Goal: Obtain resource: Download file/media

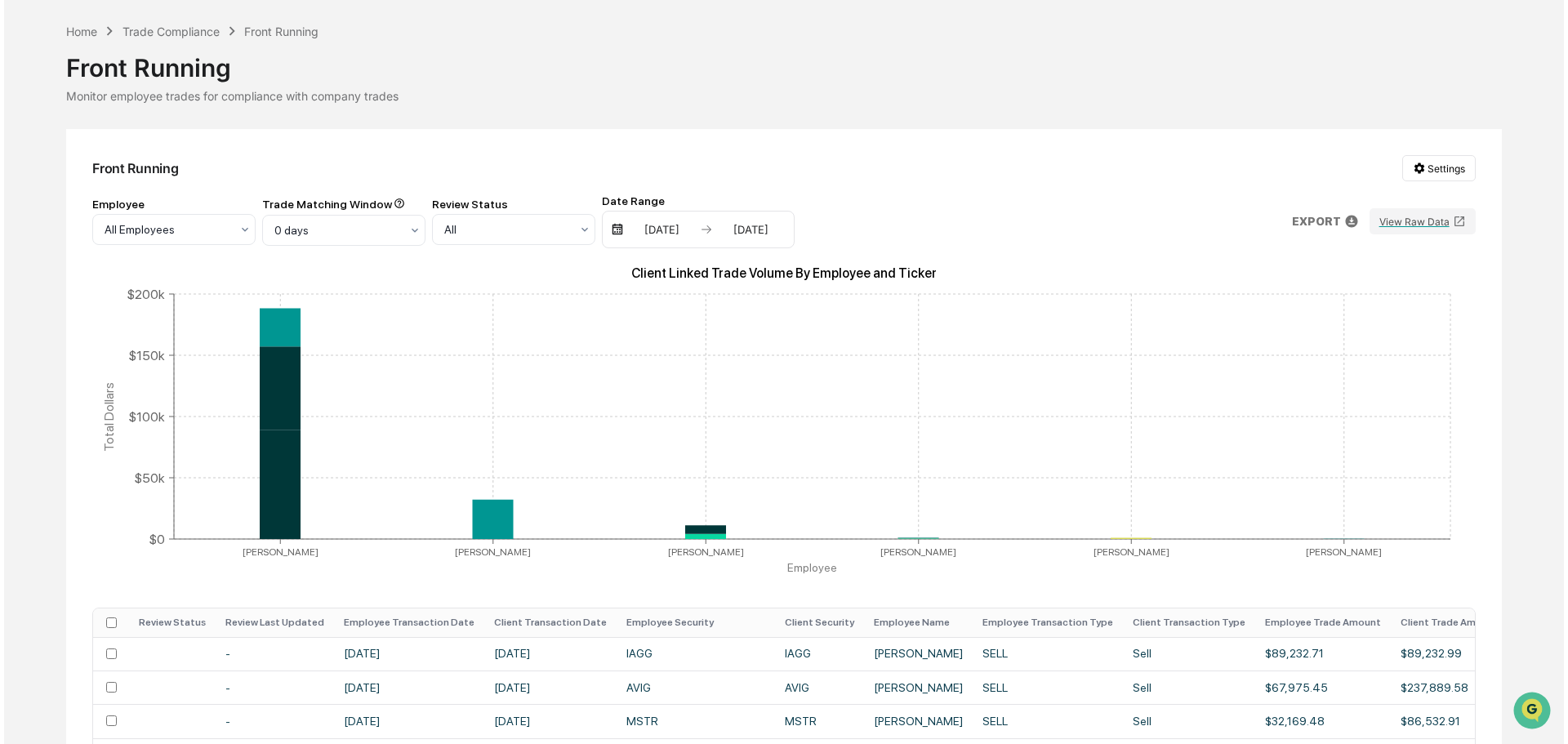
scroll to position [82, 0]
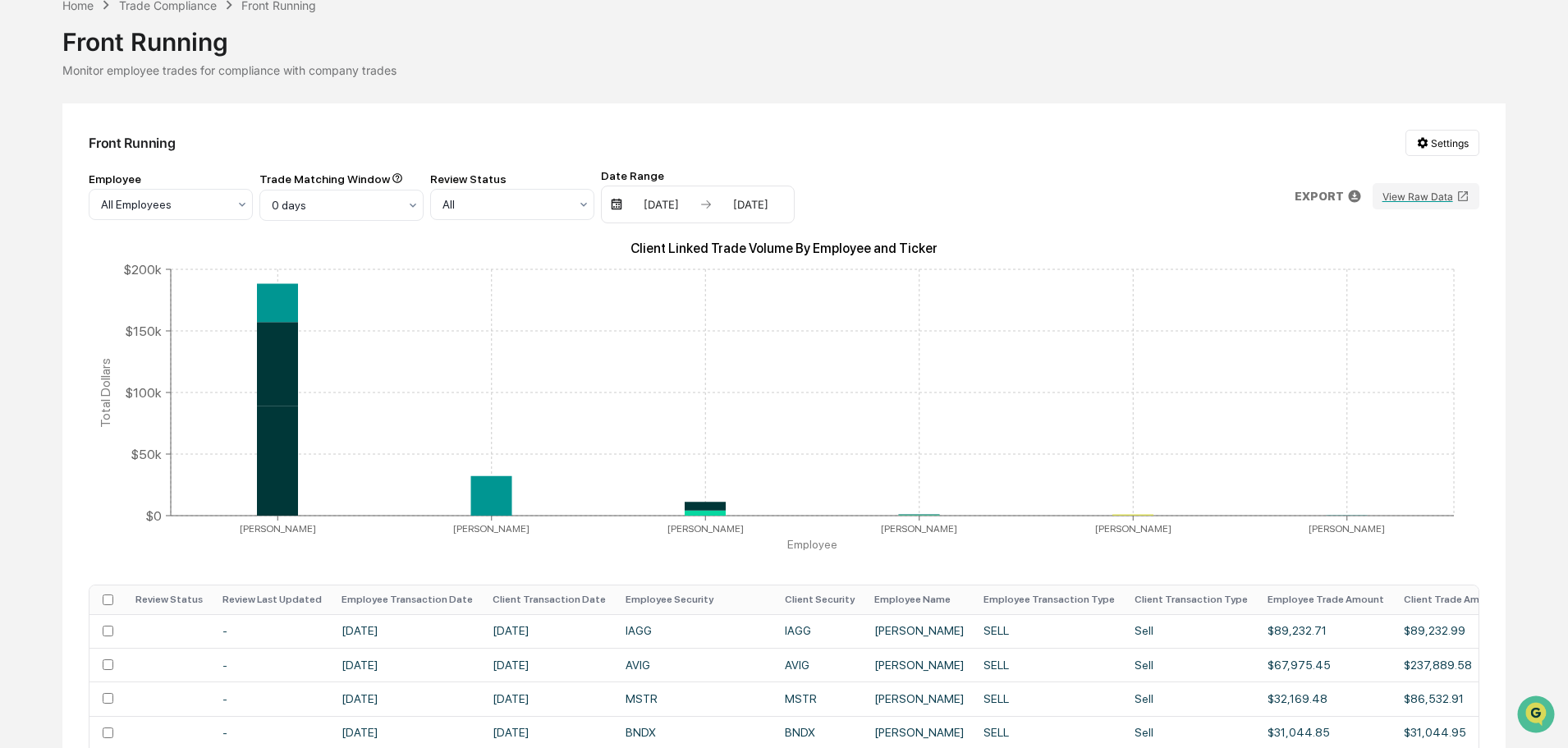
click at [654, 211] on div "[DATE]" at bounding box center [661, 205] width 70 height 13
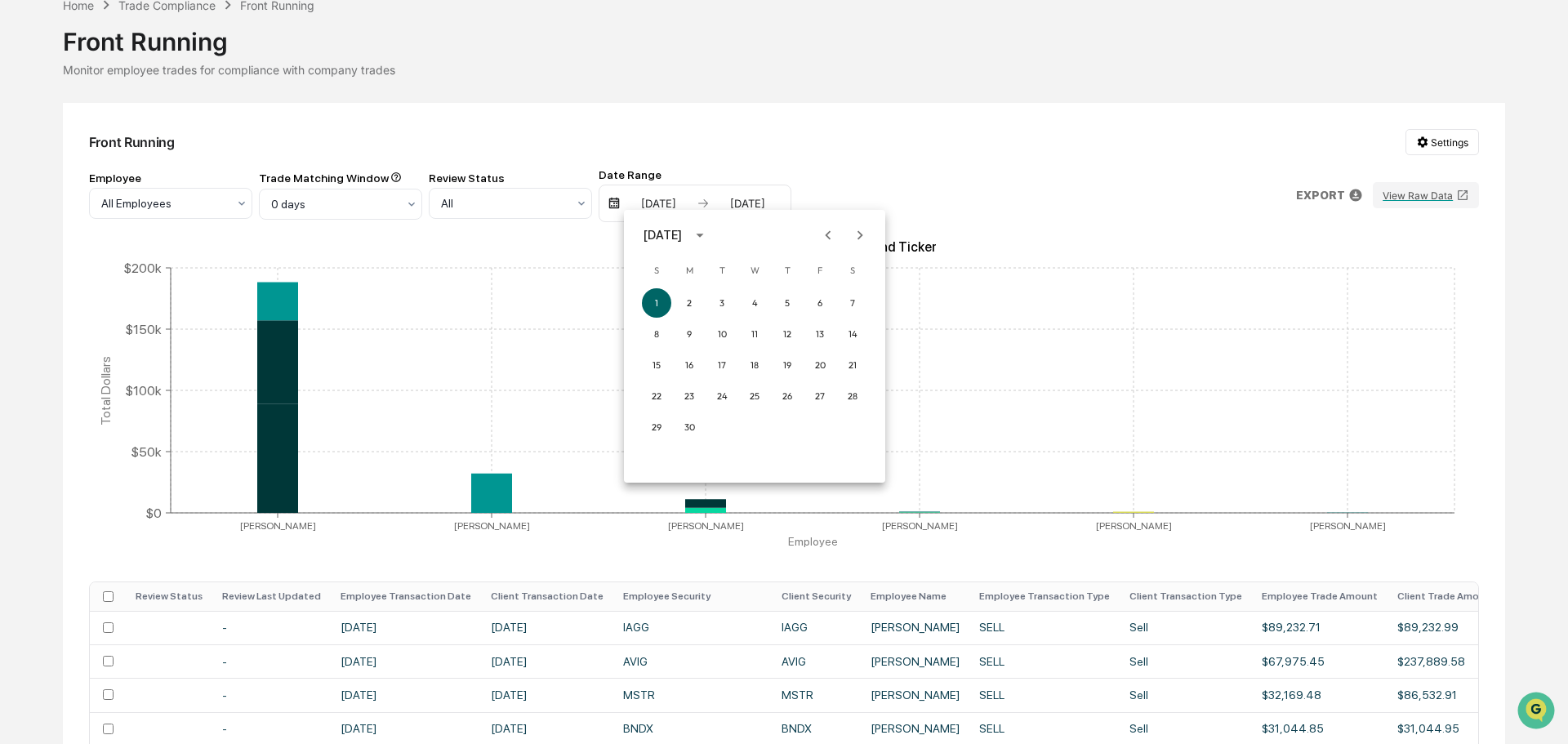
click at [862, 244] on icon "Next month" at bounding box center [860, 235] width 18 height 18
click at [718, 304] on button "1" at bounding box center [721, 303] width 29 height 29
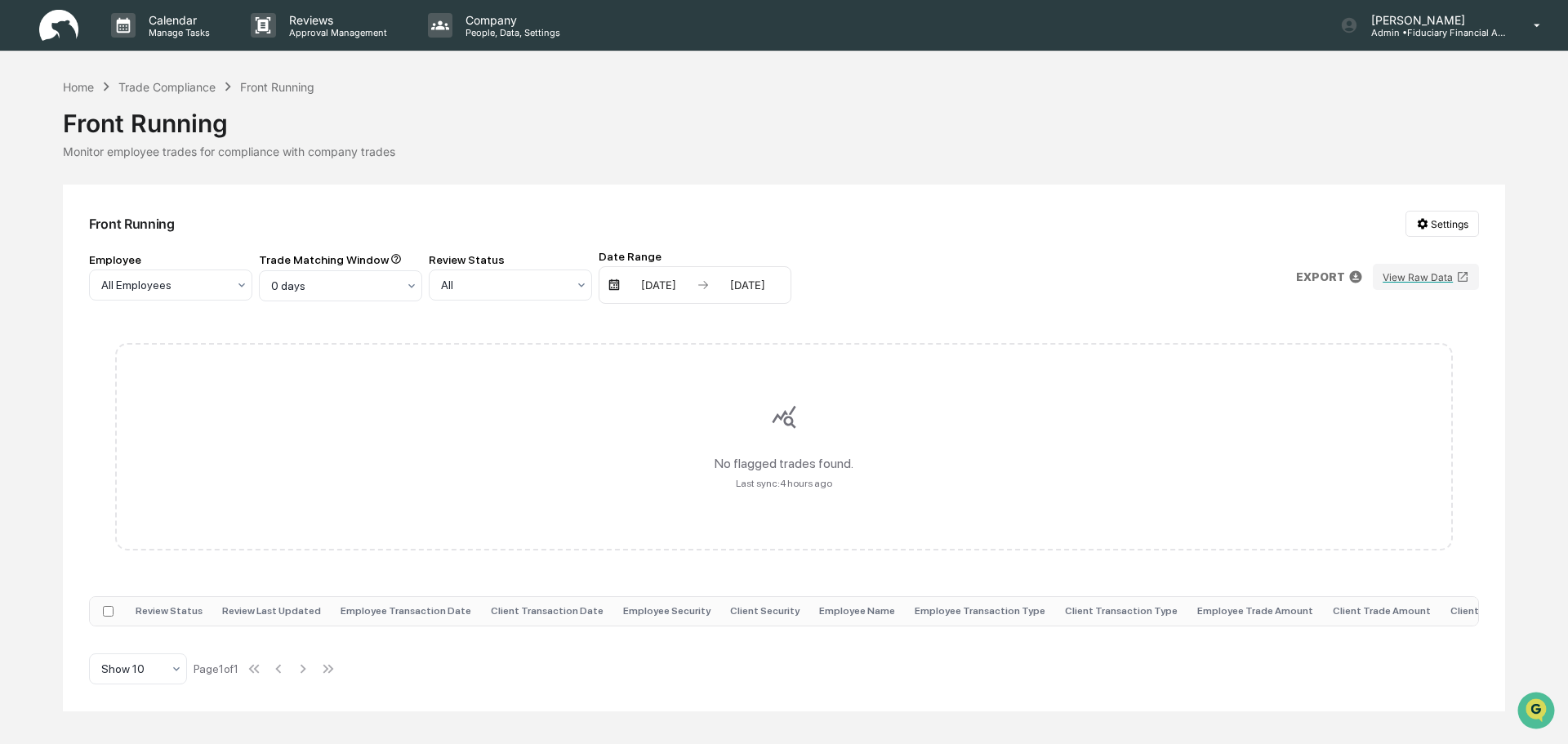
click at [716, 290] on div "[DATE]" at bounding box center [747, 285] width 69 height 13
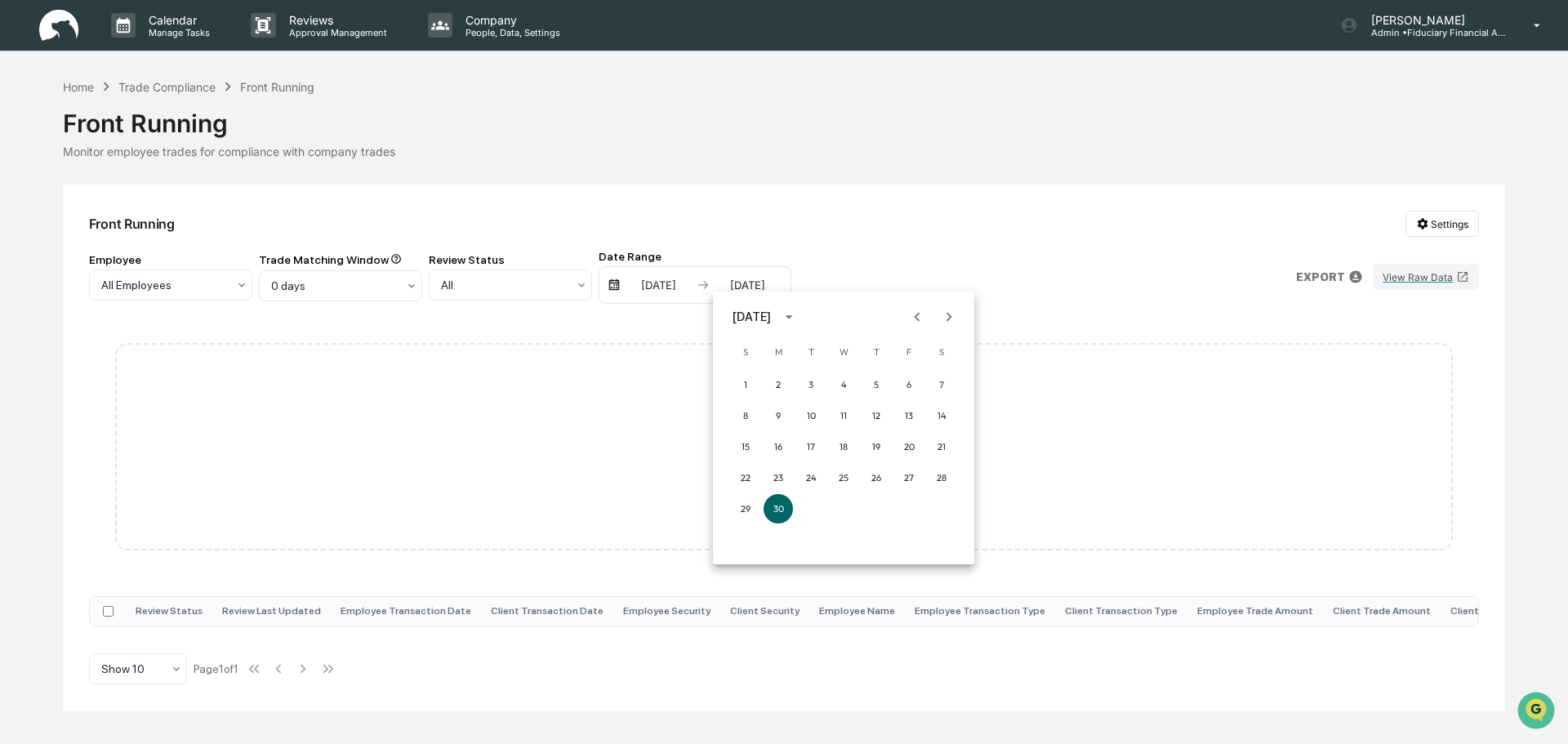
click at [945, 320] on icon "Next month" at bounding box center [949, 317] width 18 height 18
click at [882, 505] on button "31" at bounding box center [876, 508] width 29 height 29
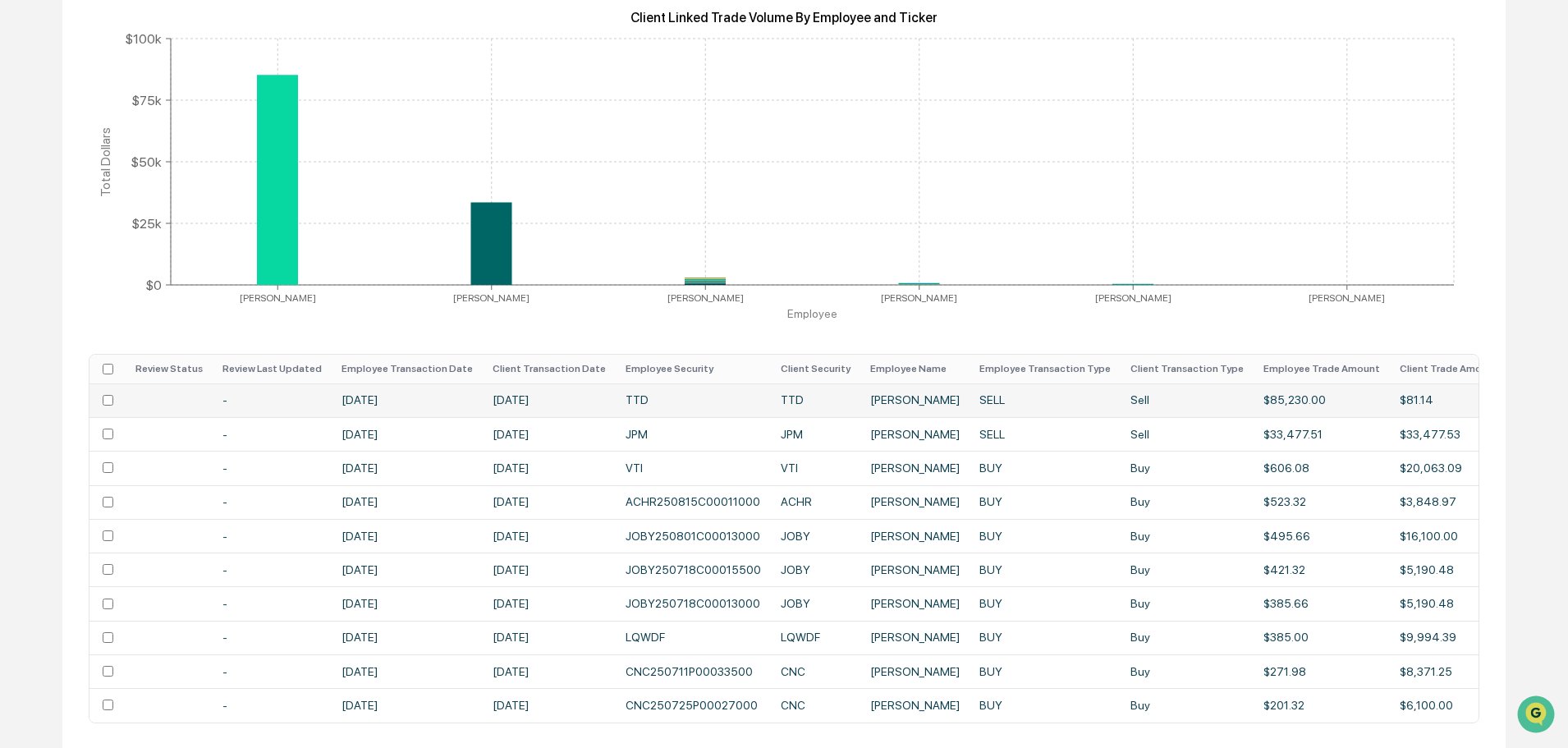
scroll to position [380, 0]
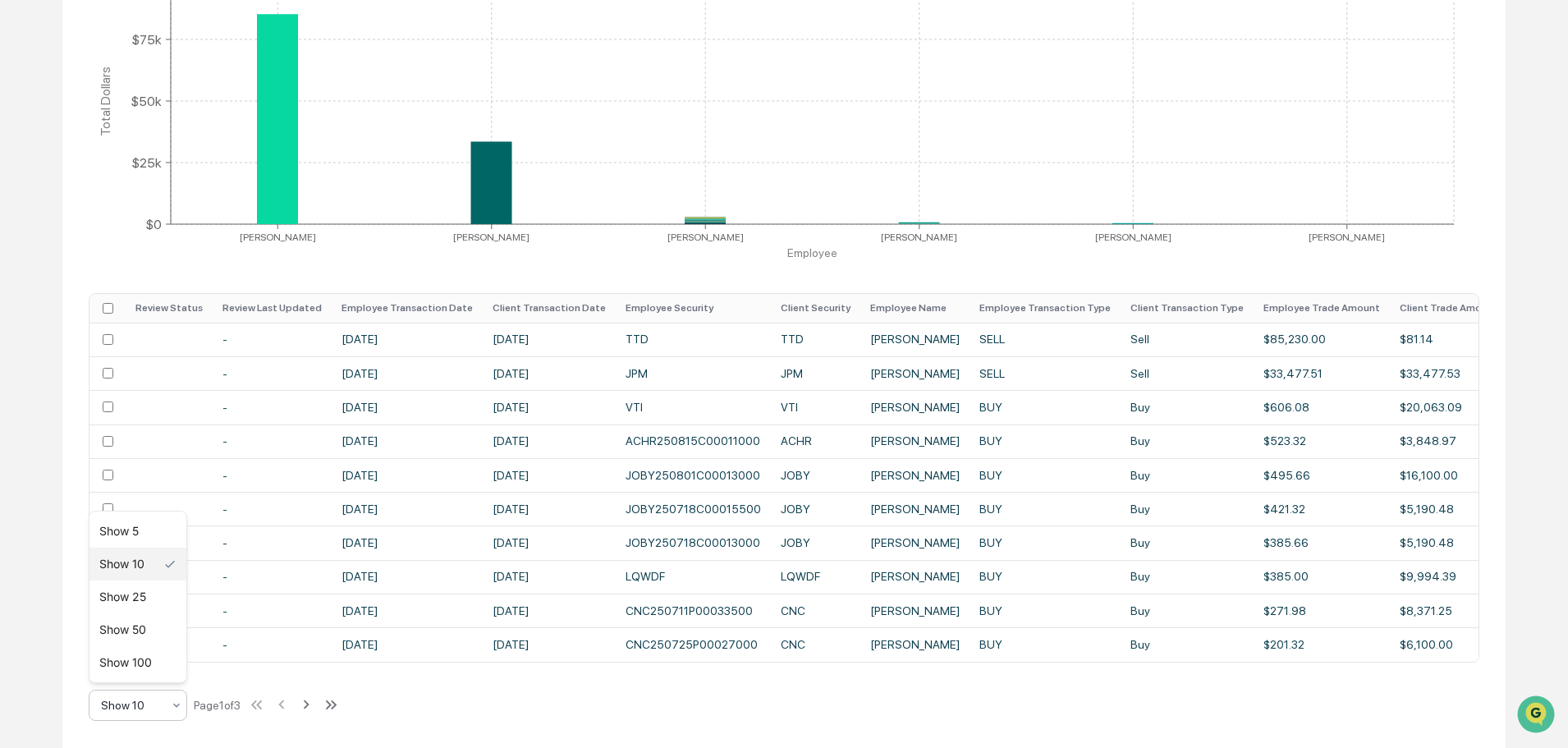
click at [173, 705] on icon at bounding box center [177, 705] width 13 height 13
click at [167, 638] on div "Show 50" at bounding box center [138, 630] width 97 height 33
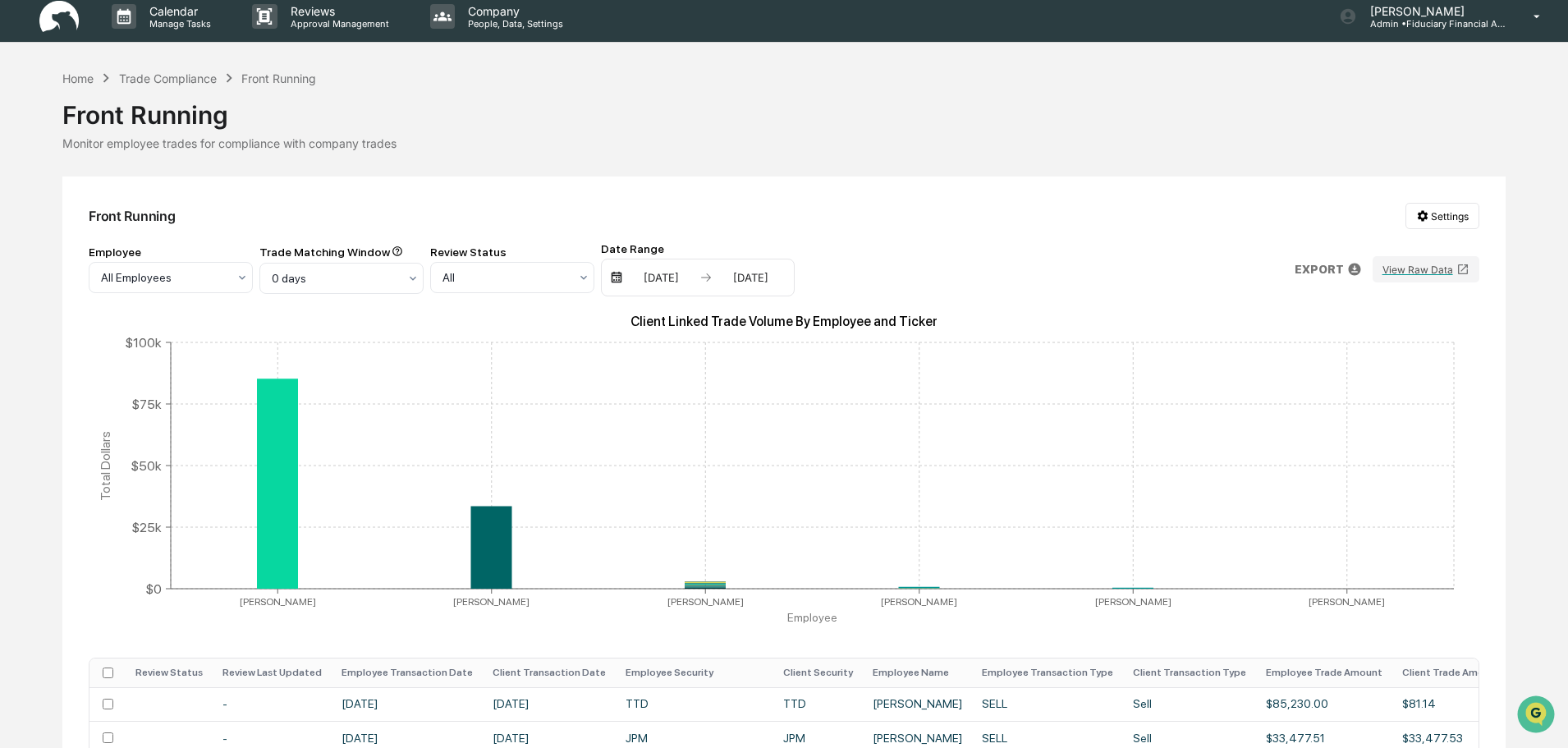
scroll to position [0, 0]
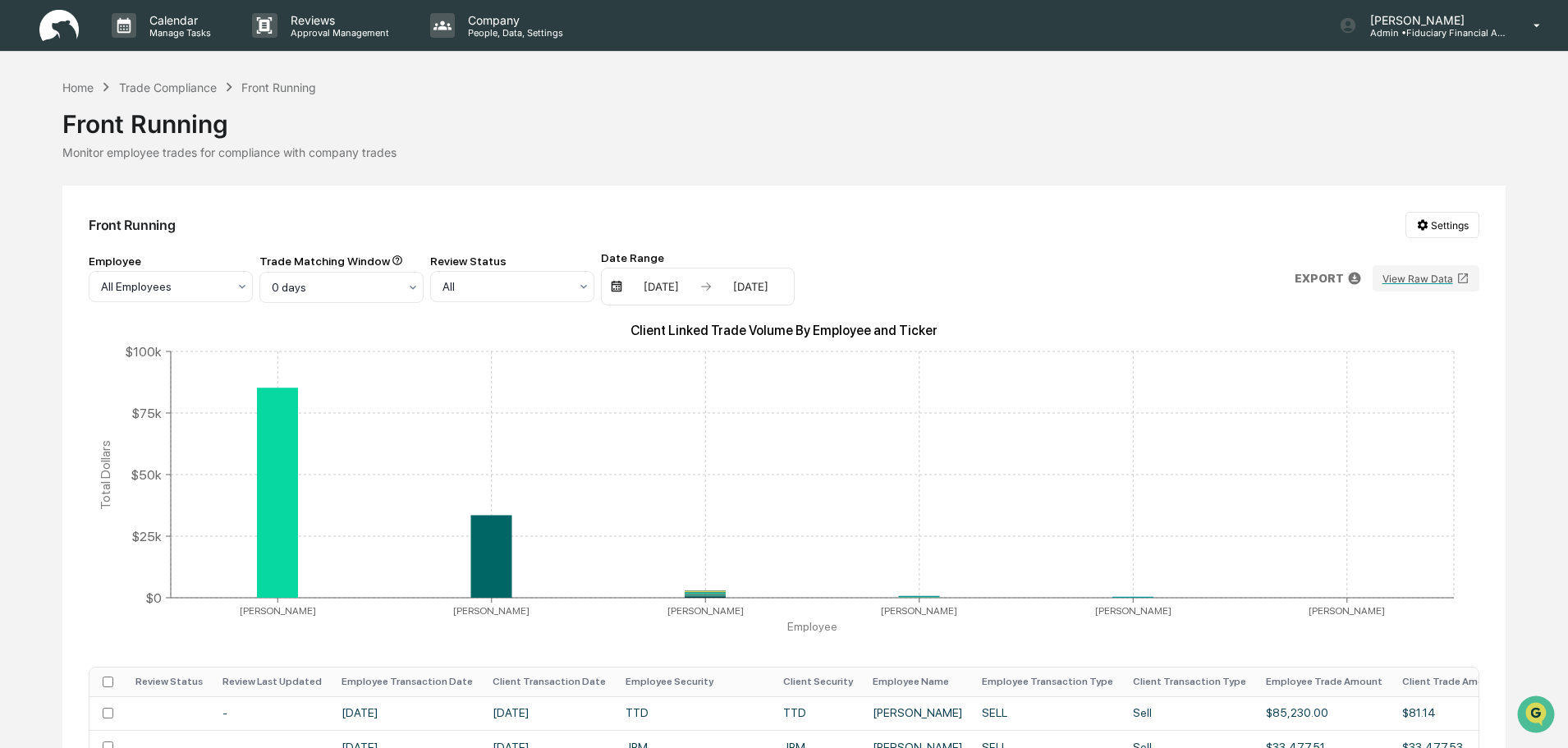
click at [1312, 277] on p "EXPORT" at bounding box center [1319, 278] width 49 height 13
click at [1371, 324] on p "csv (excel)" at bounding box center [1375, 319] width 58 height 18
click at [1509, 319] on div at bounding box center [788, 374] width 1576 height 748
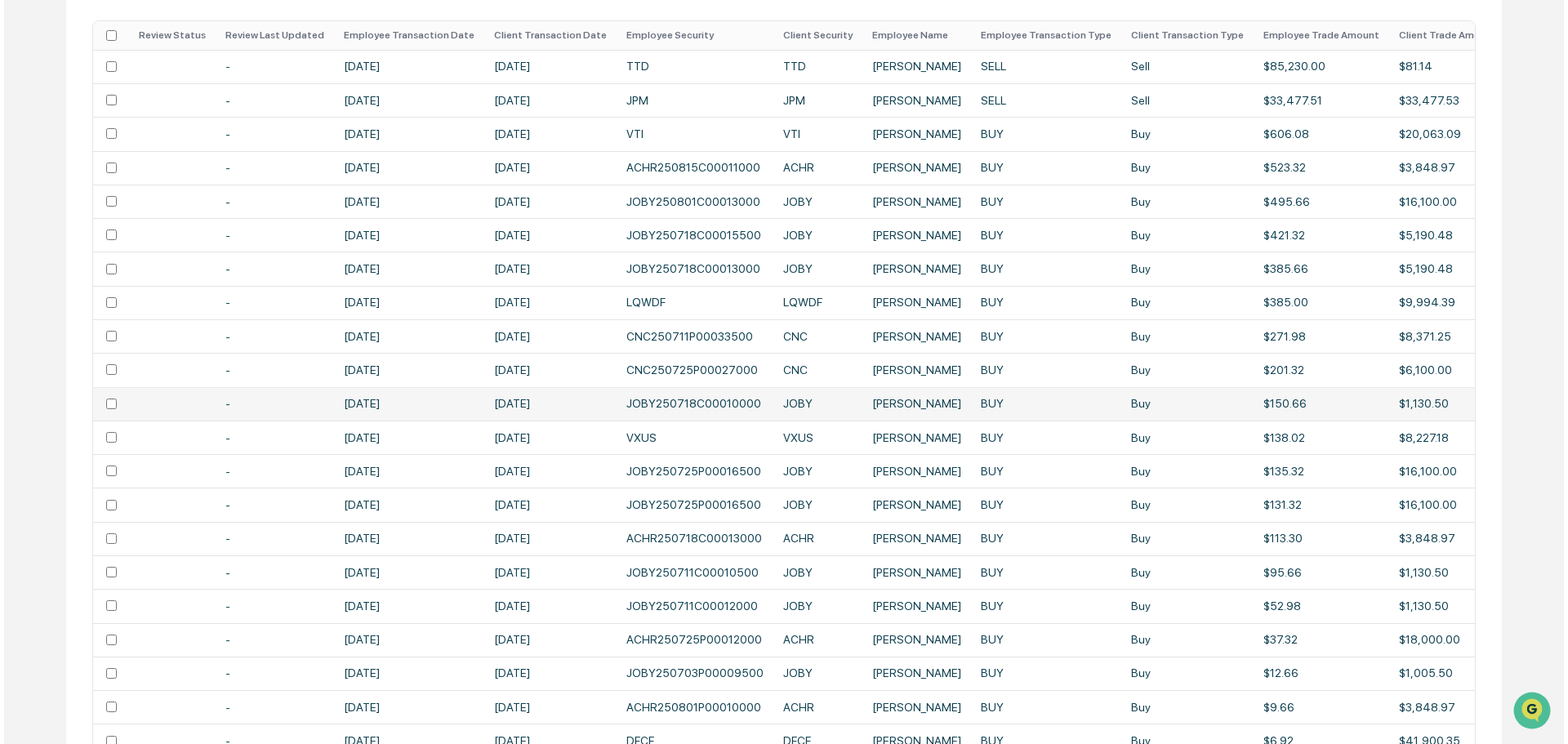
scroll to position [504, 0]
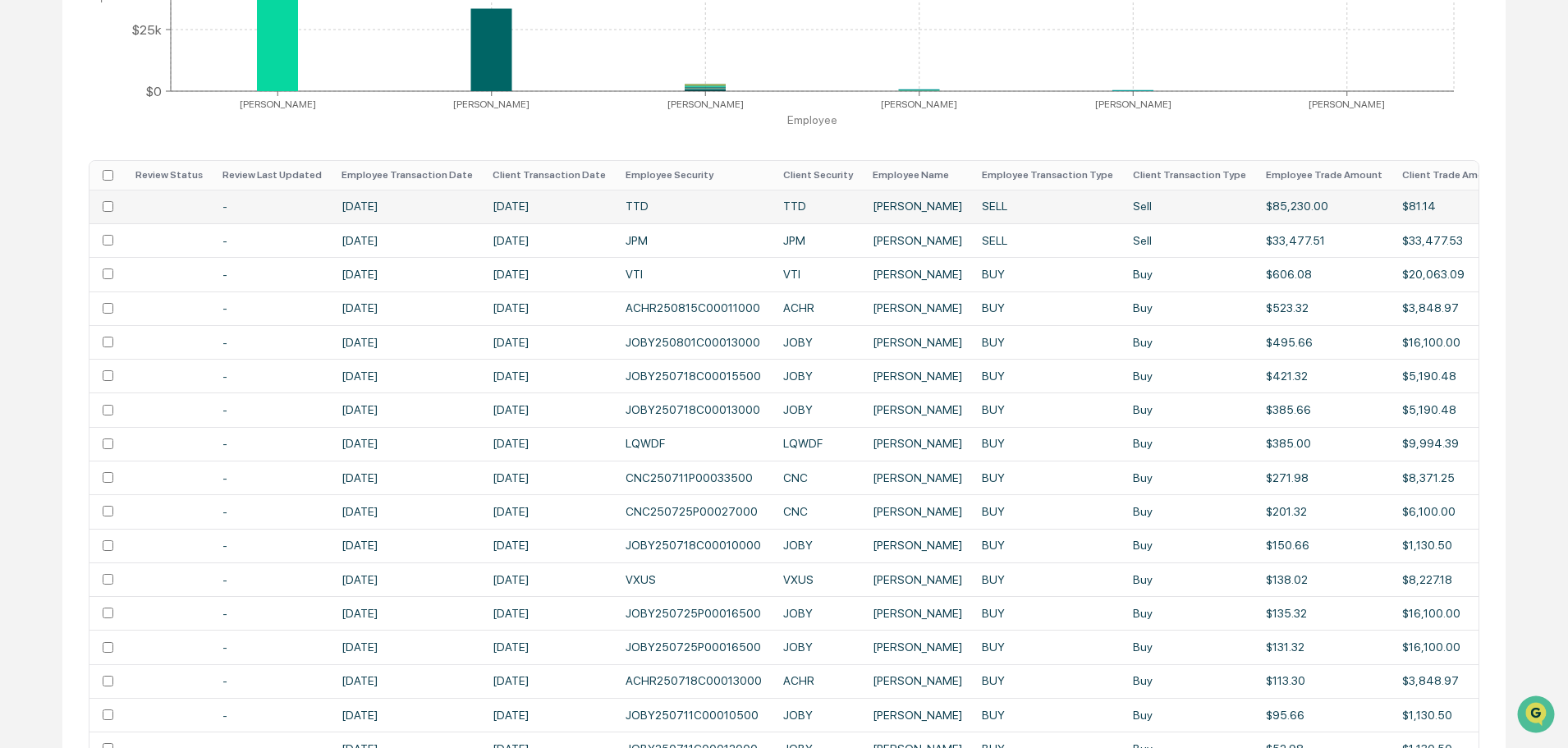
click at [1511, 202] on td at bounding box center [1565, 206] width 110 height 34
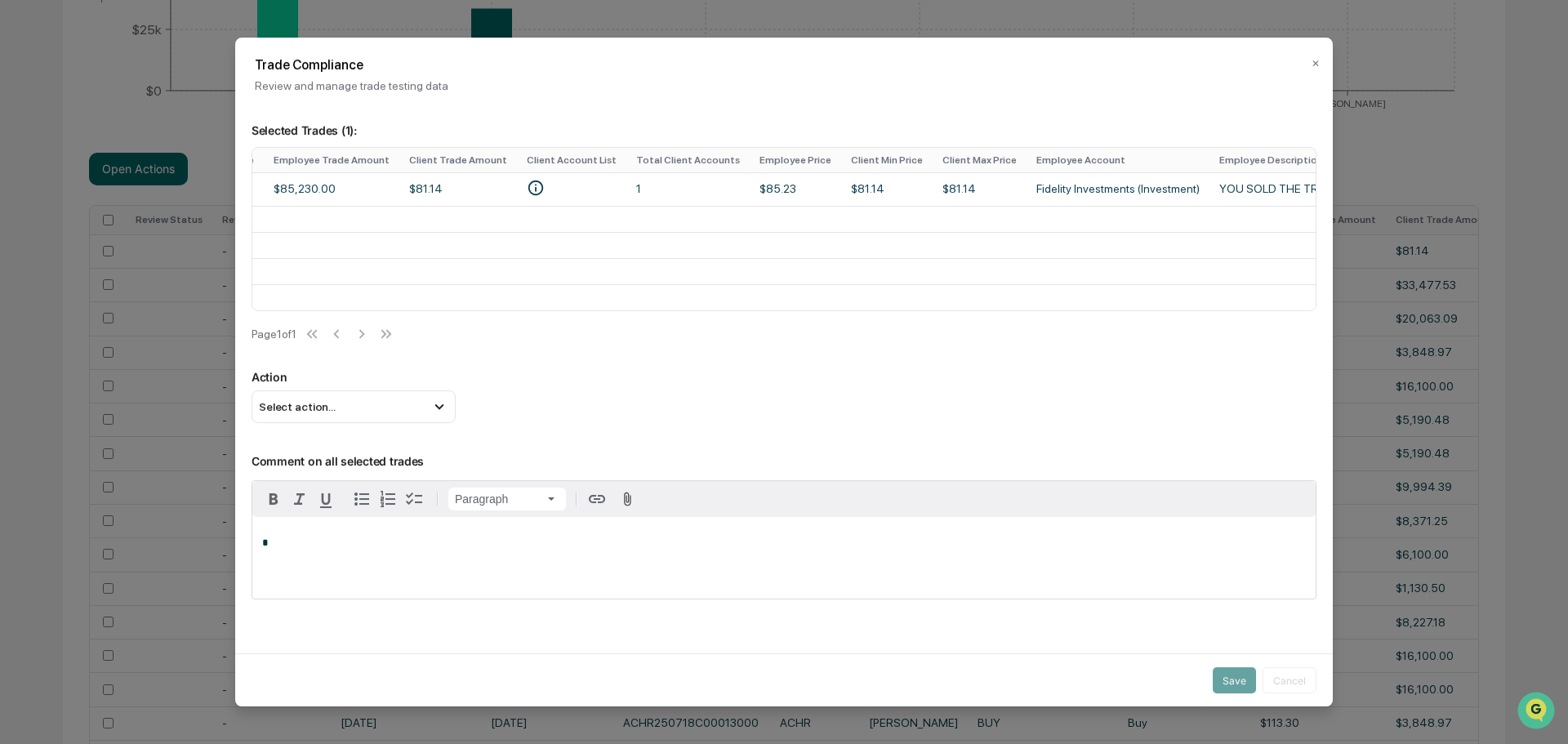
scroll to position [0, 1066]
click at [1024, 195] on td "Fidelity Investments (Investment)" at bounding box center [1115, 189] width 183 height 33
click at [1024, 191] on td "Fidelity Investments (Investment)" at bounding box center [1115, 189] width 183 height 33
click at [1207, 191] on td "YOU SOLD THE TRADE DESK INC COM CL A (TTD) (Margin)" at bounding box center [1369, 189] width 324 height 33
click at [1207, 297] on td at bounding box center [1369, 297] width 324 height 26
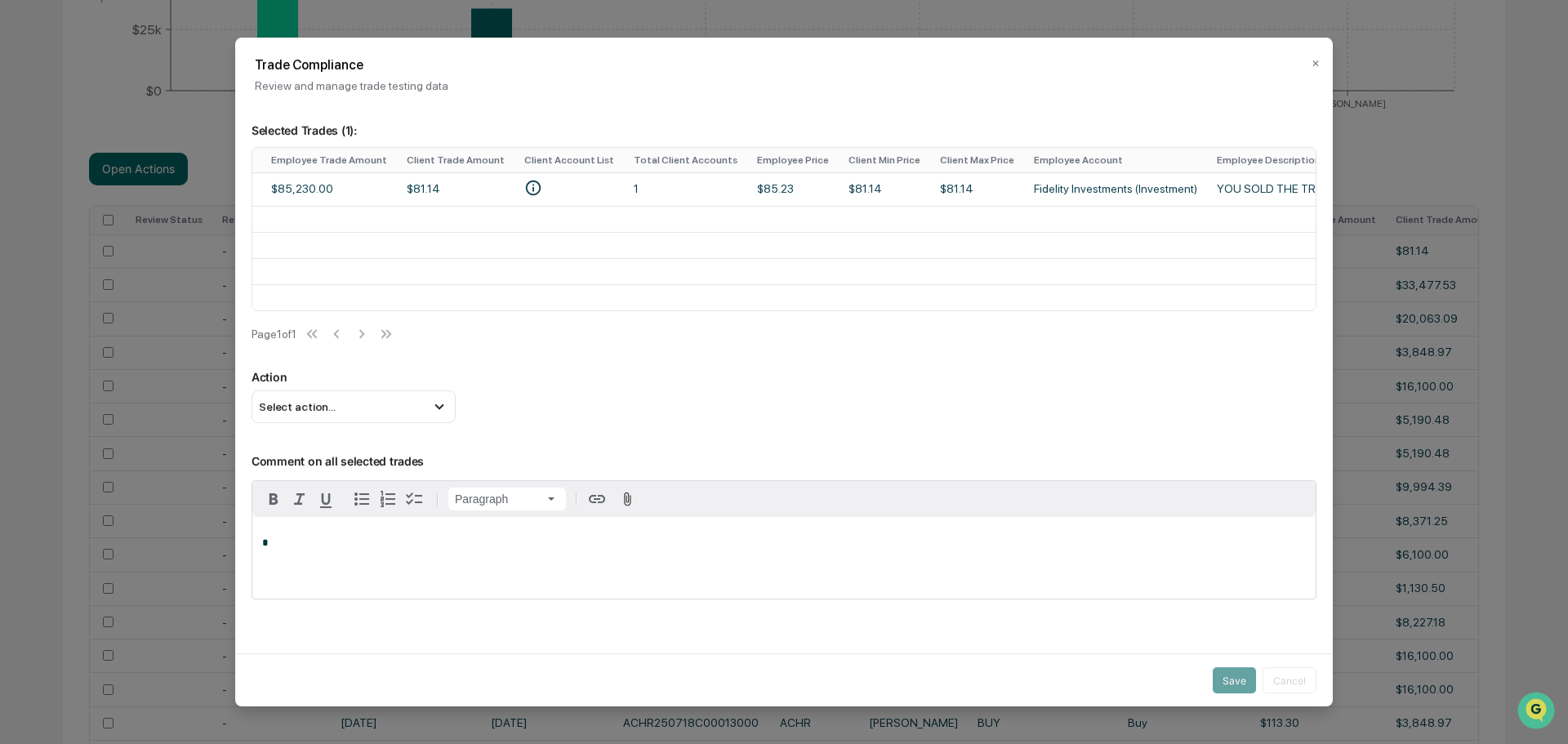
drag, startPoint x: 1093, startPoint y: 304, endPoint x: 1206, endPoint y: 310, distance: 113.2
click at [1206, 310] on div "Review Status Review Last Updated Employee Transaction Date Client Transaction …" at bounding box center [784, 229] width 1065 height 164
drag, startPoint x: 1184, startPoint y: 317, endPoint x: 1266, endPoint y: 313, distance: 82.1
click at [1291, 319] on div "Review Status Review Last Updated Employee Transaction Date Client Transaction …" at bounding box center [784, 249] width 1065 height 204
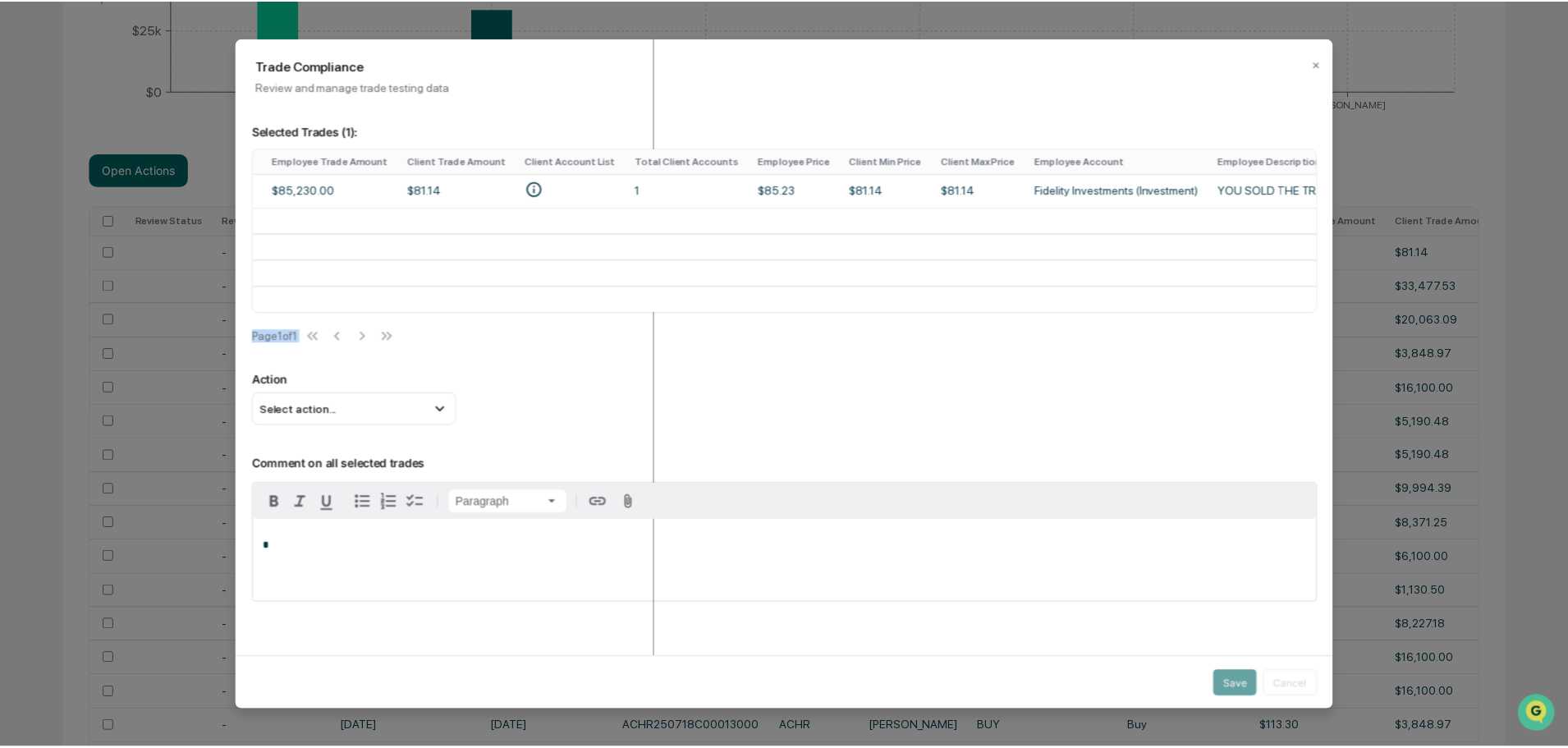
scroll to position [0, 1223]
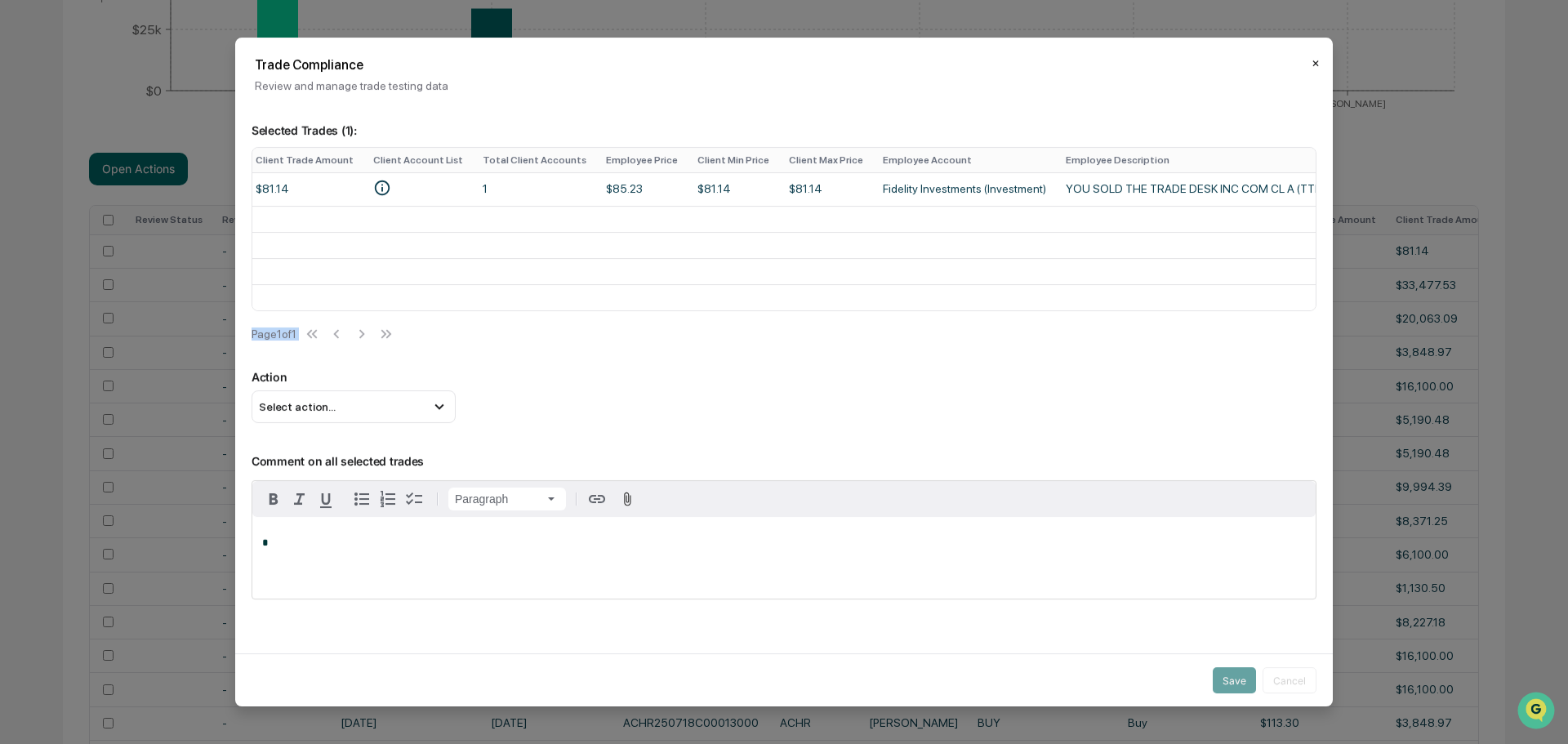
click at [1312, 67] on button "✕" at bounding box center [1316, 63] width 8 height 26
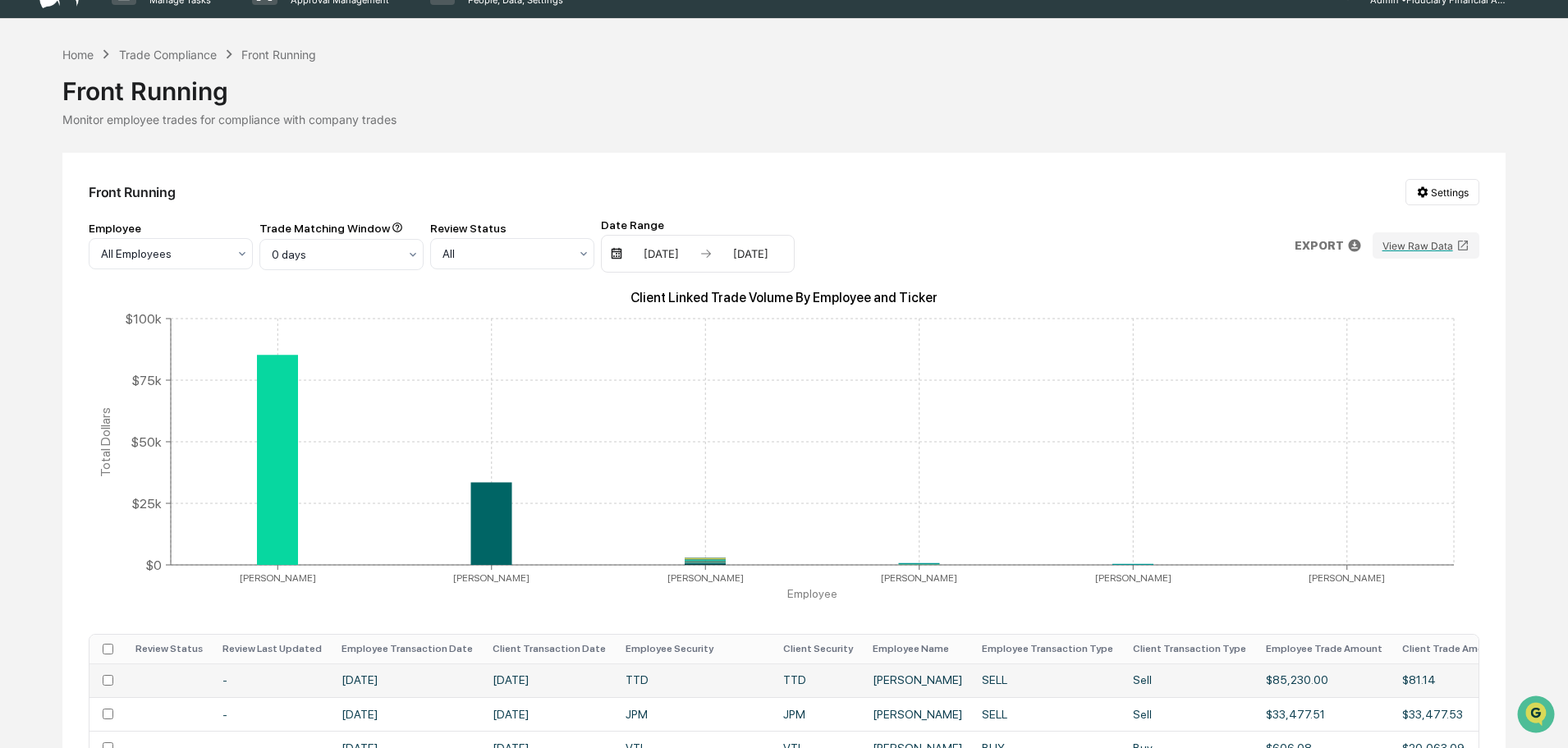
scroll to position [14, 0]
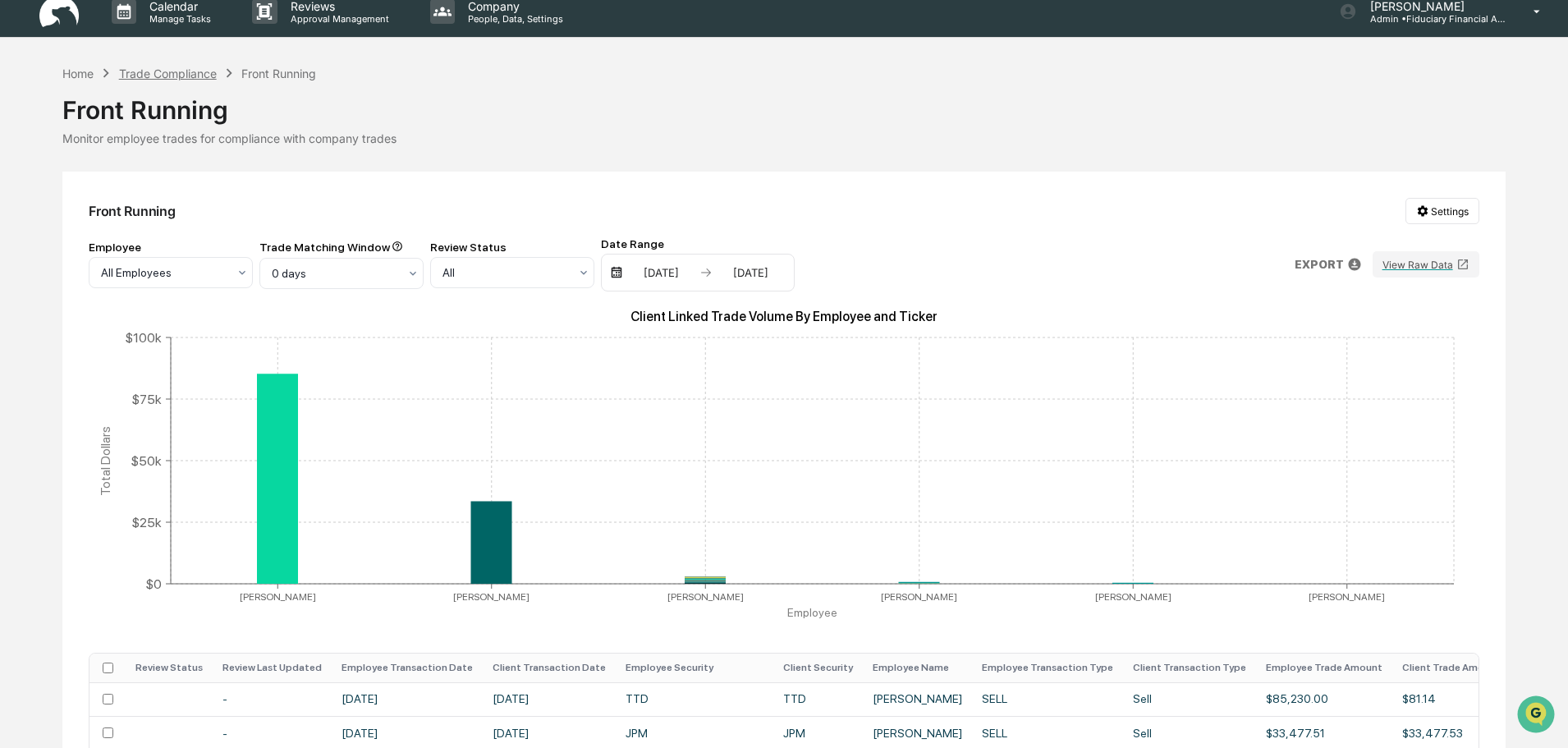
click at [159, 74] on div "Trade Compliance" at bounding box center [168, 73] width 98 height 14
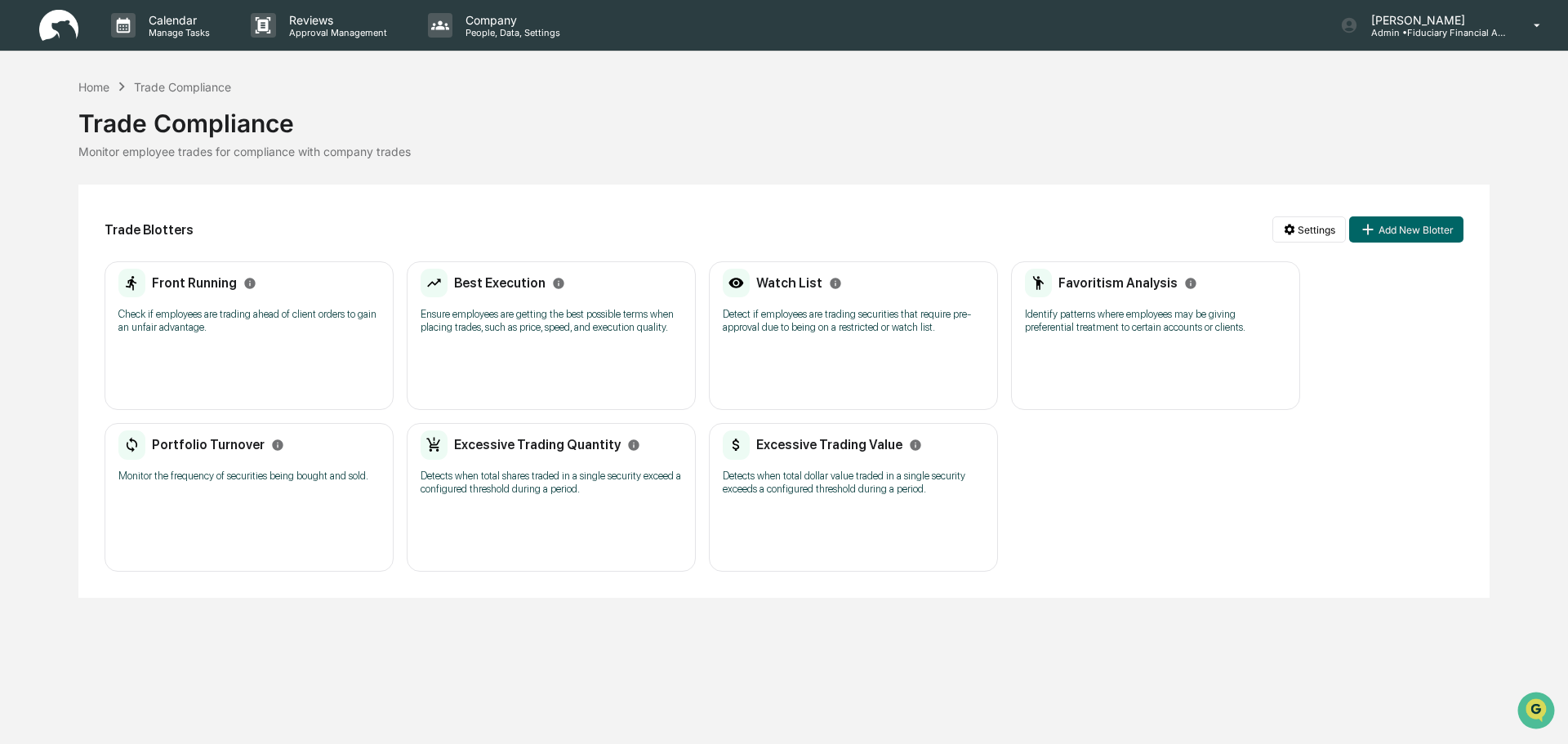
click at [59, 27] on img at bounding box center [58, 26] width 39 height 32
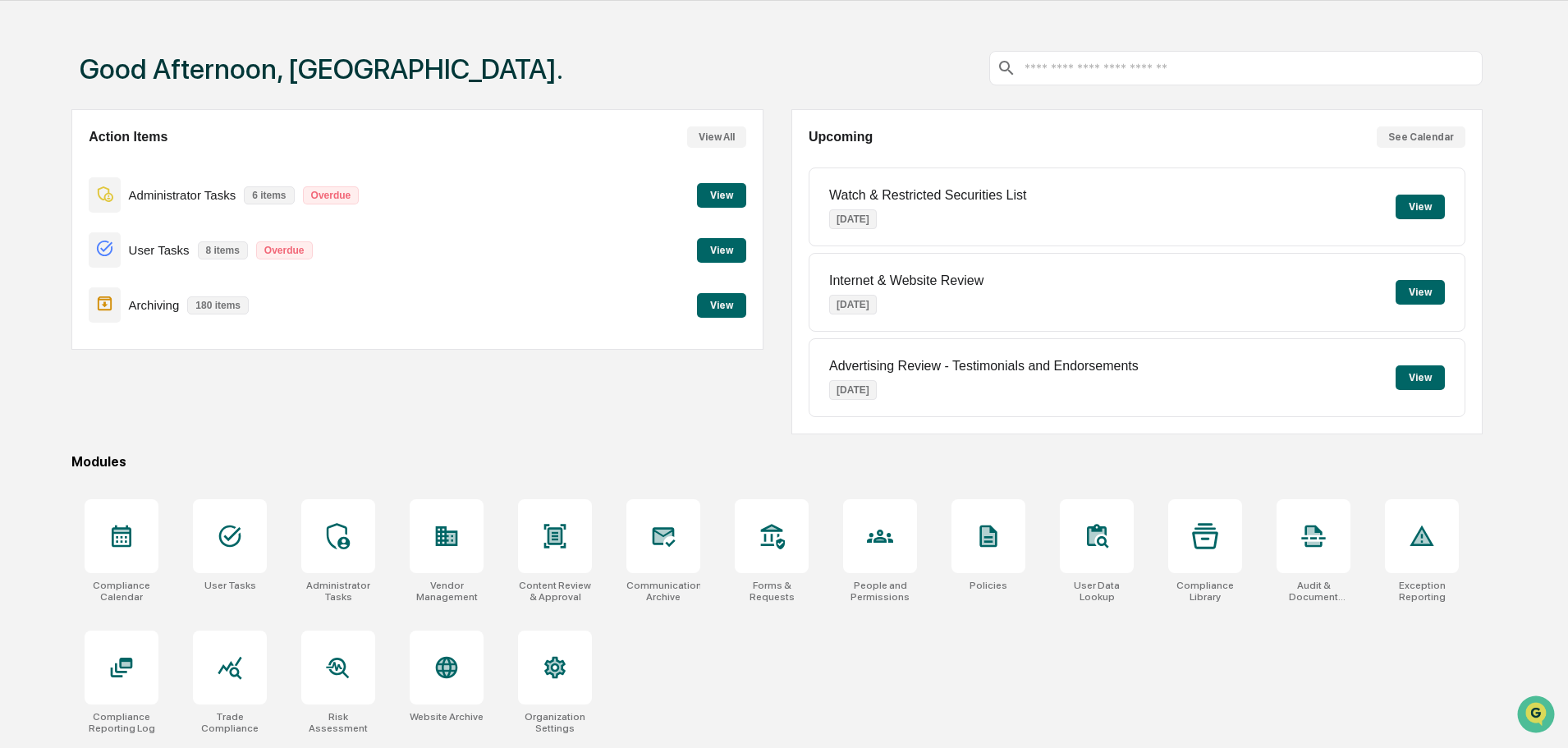
scroll to position [78, 0]
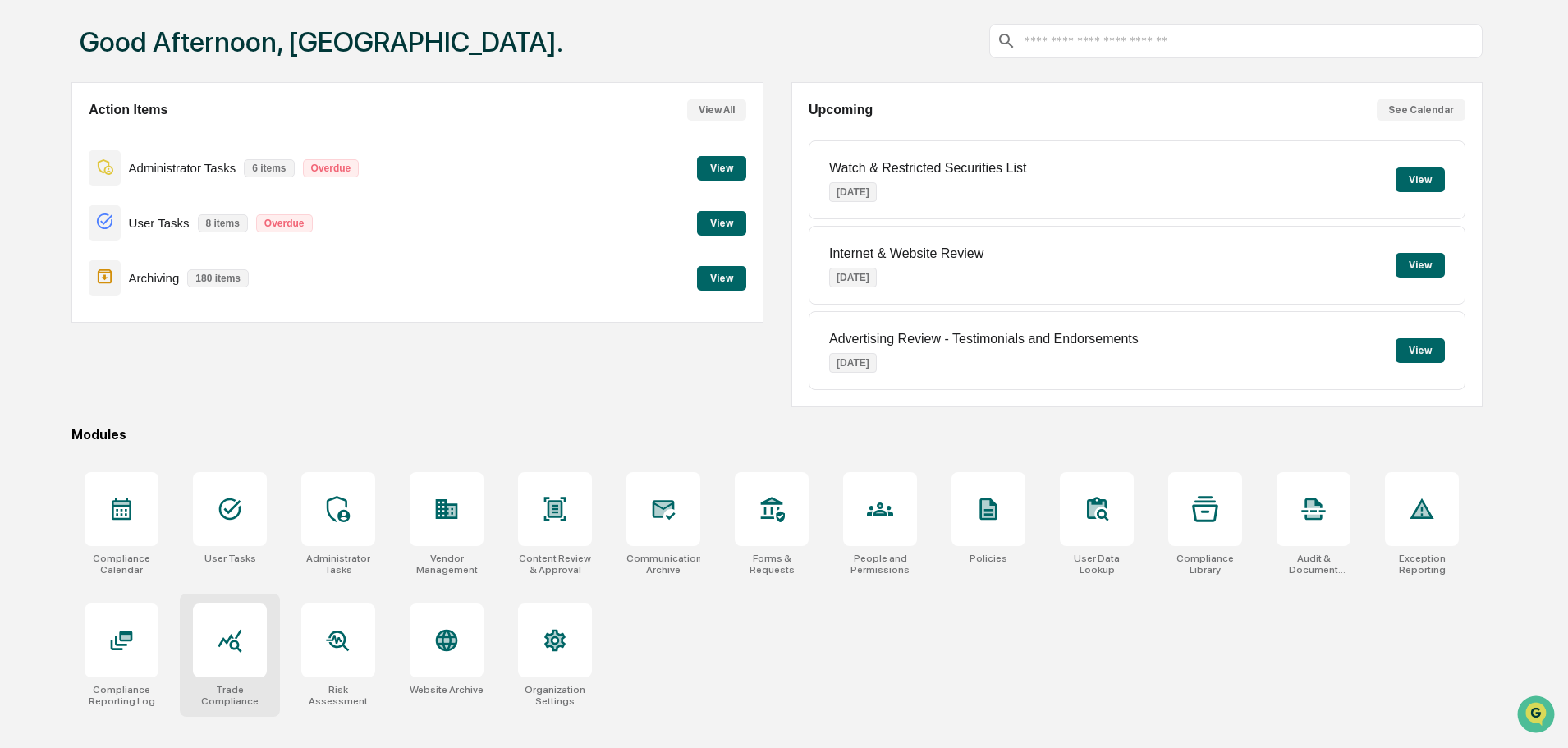
click at [215, 676] on div at bounding box center [230, 641] width 74 height 74
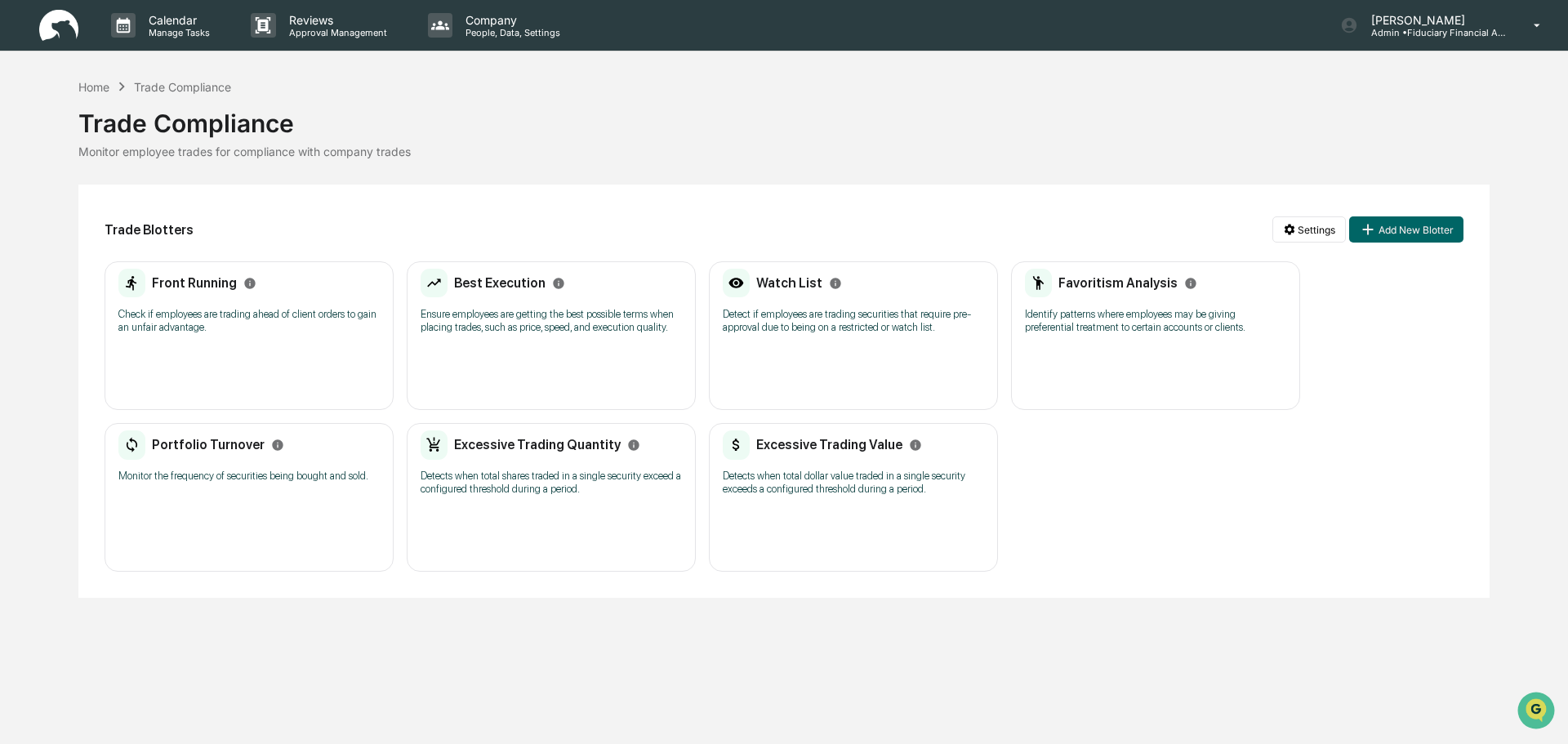
click at [267, 355] on div "Front Running Check if employees are trading ahead of client orders to gain an …" at bounding box center [249, 335] width 289 height 148
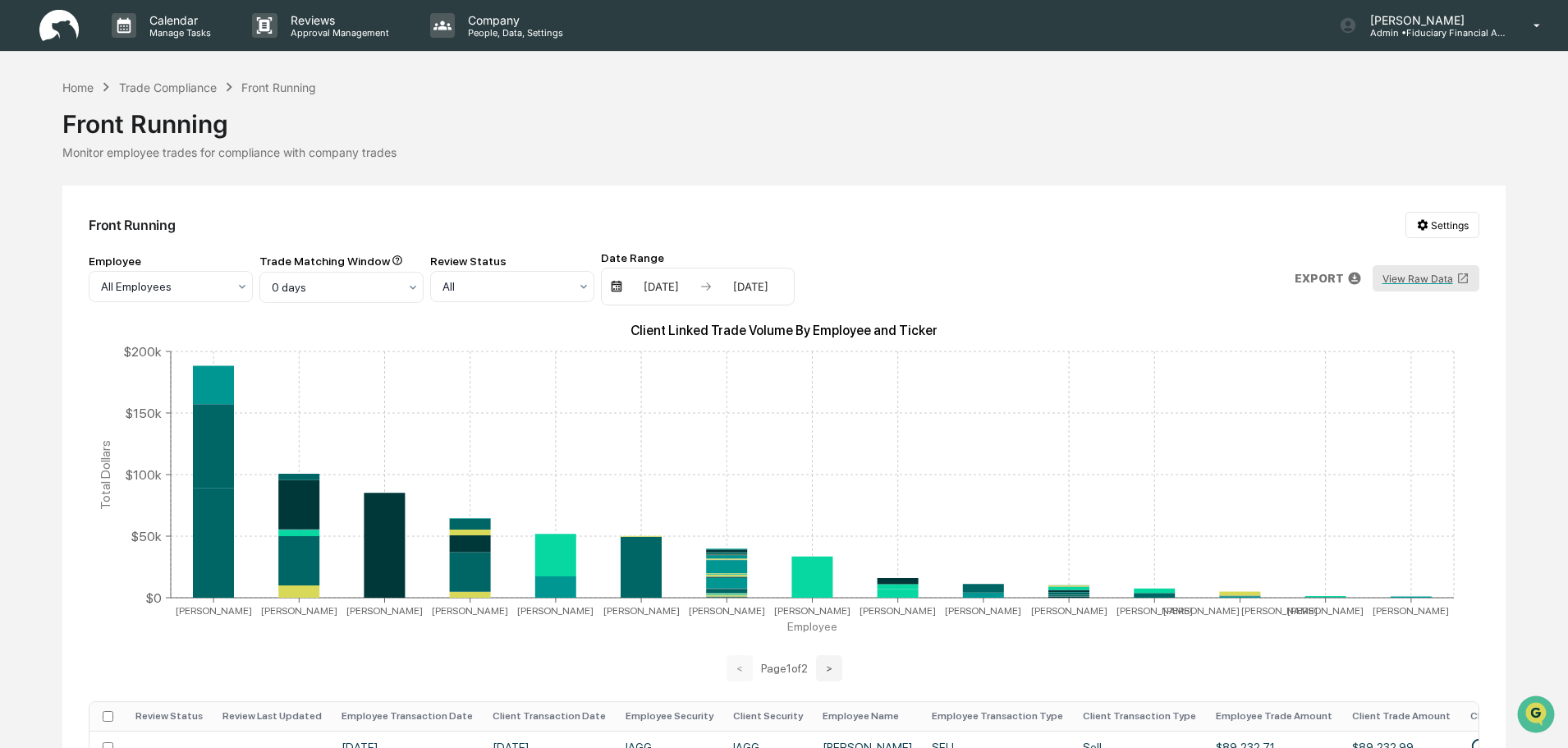
click at [1444, 277] on button "View Raw Data" at bounding box center [1425, 278] width 106 height 26
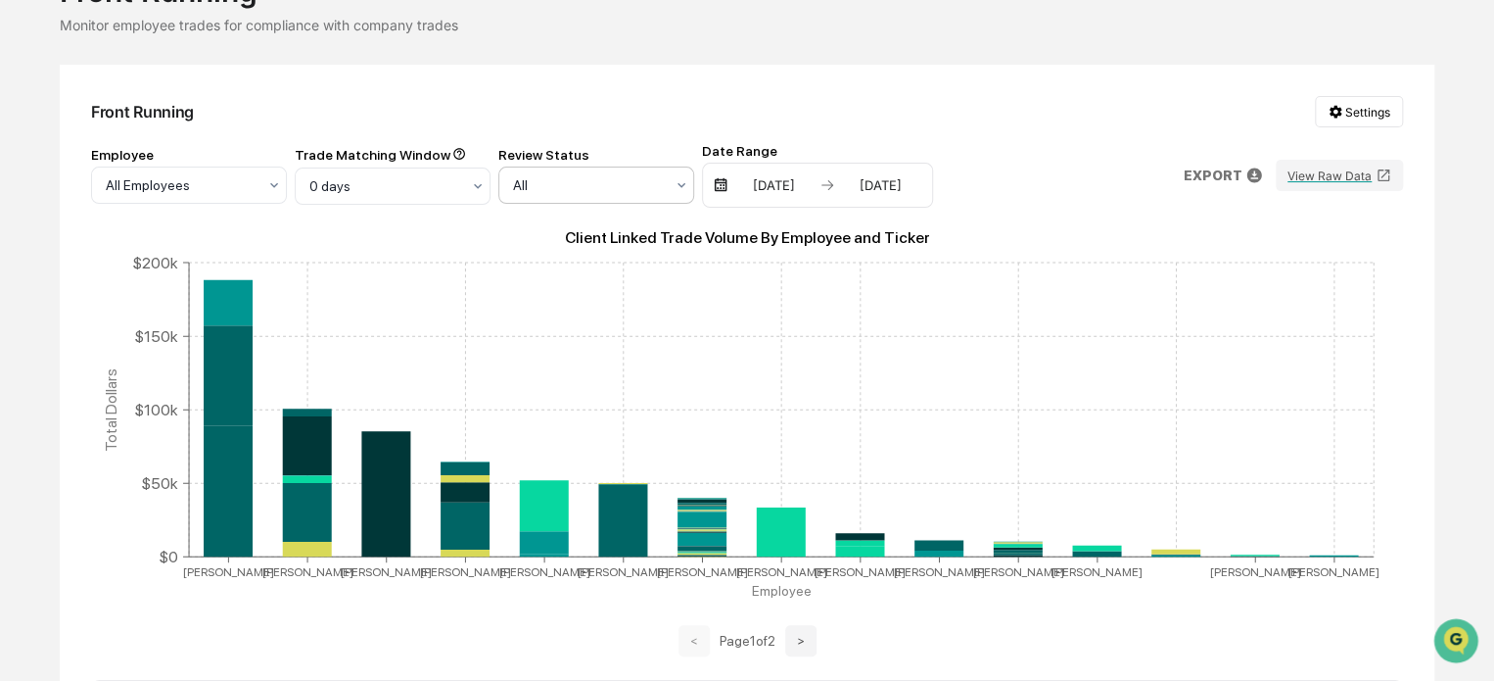
scroll to position [196, 0]
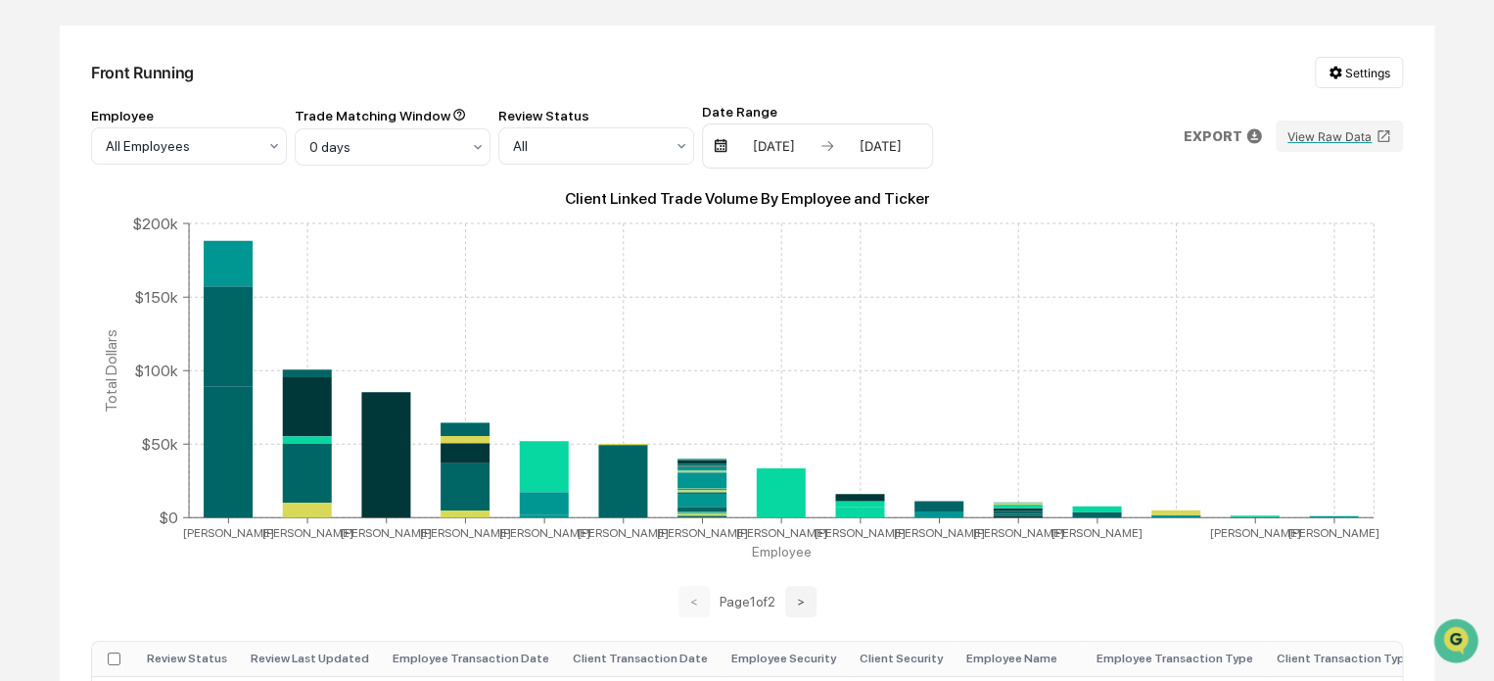
click at [738, 146] on div "02/13/2025" at bounding box center [773, 146] width 83 height 16
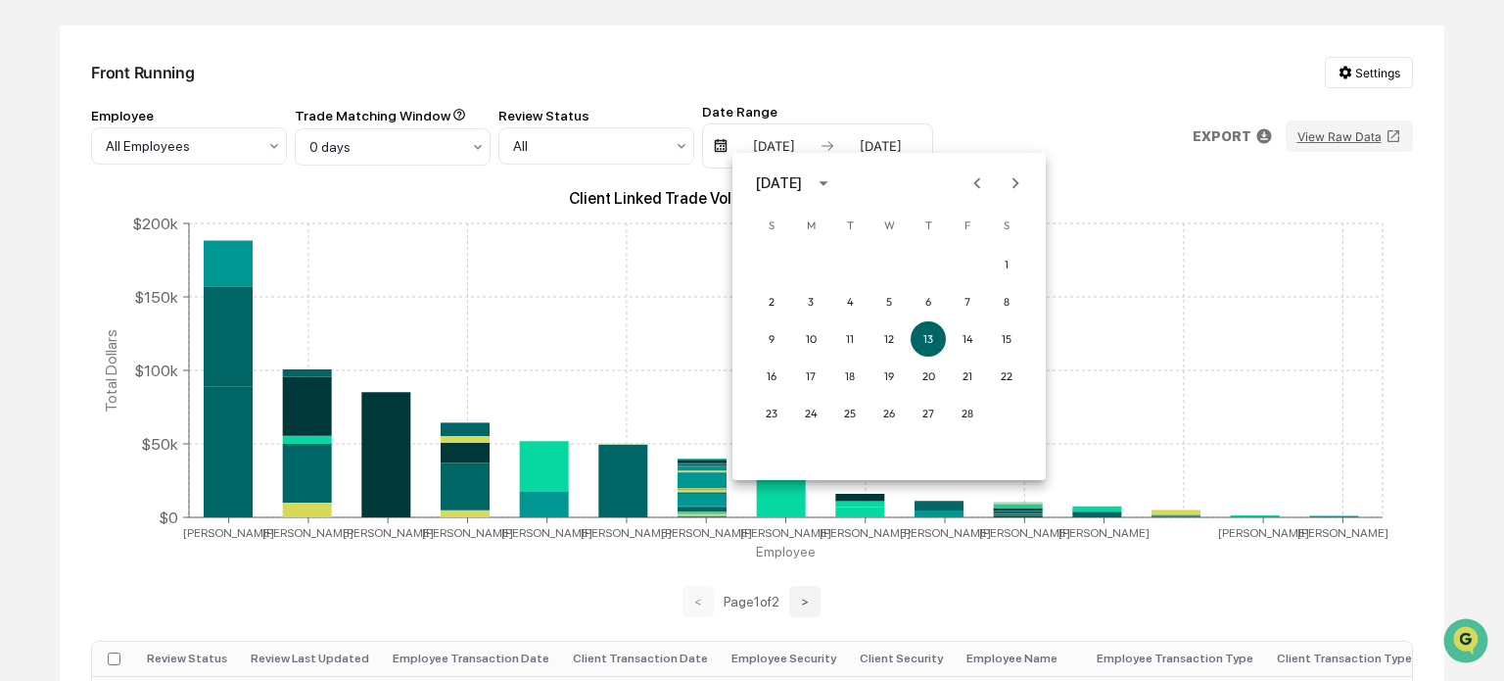
click at [762, 118] on div at bounding box center [752, 340] width 1504 height 681
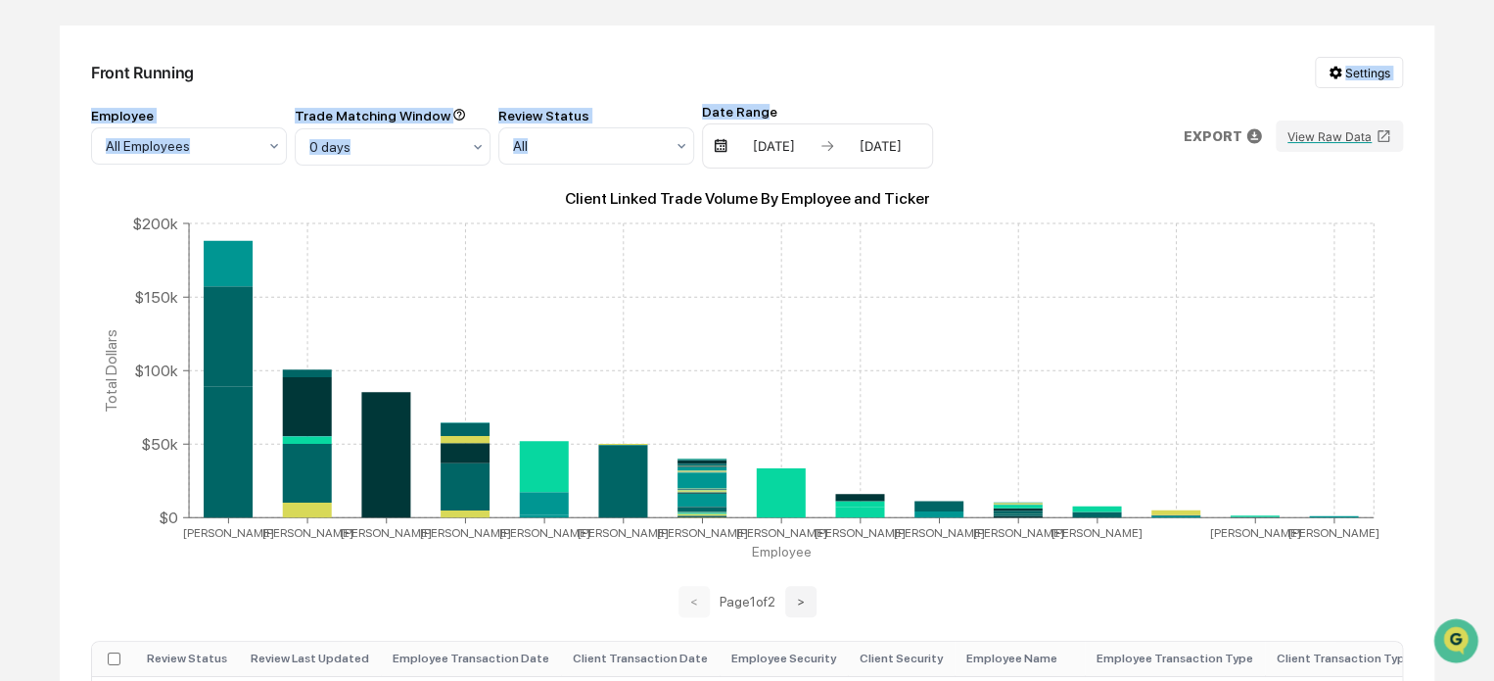
drag, startPoint x: 762, startPoint y: 118, endPoint x: 806, endPoint y: 92, distance: 51.4
click at [806, 92] on div "Front Running Settings Employee All Employees Trade Matching Window 0 days Revi…" at bounding box center [747, 603] width 1375 height 1157
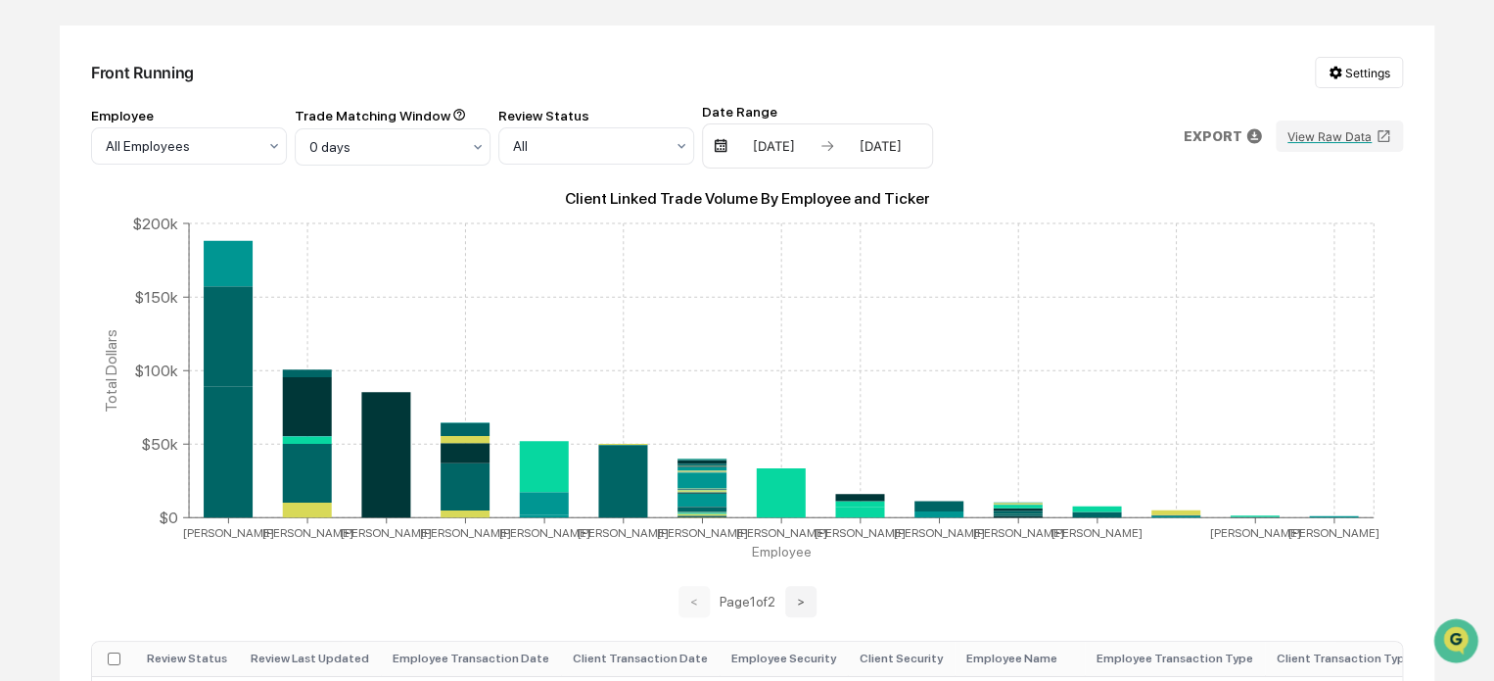
click at [782, 111] on div "Date Range" at bounding box center [817, 112] width 231 height 16
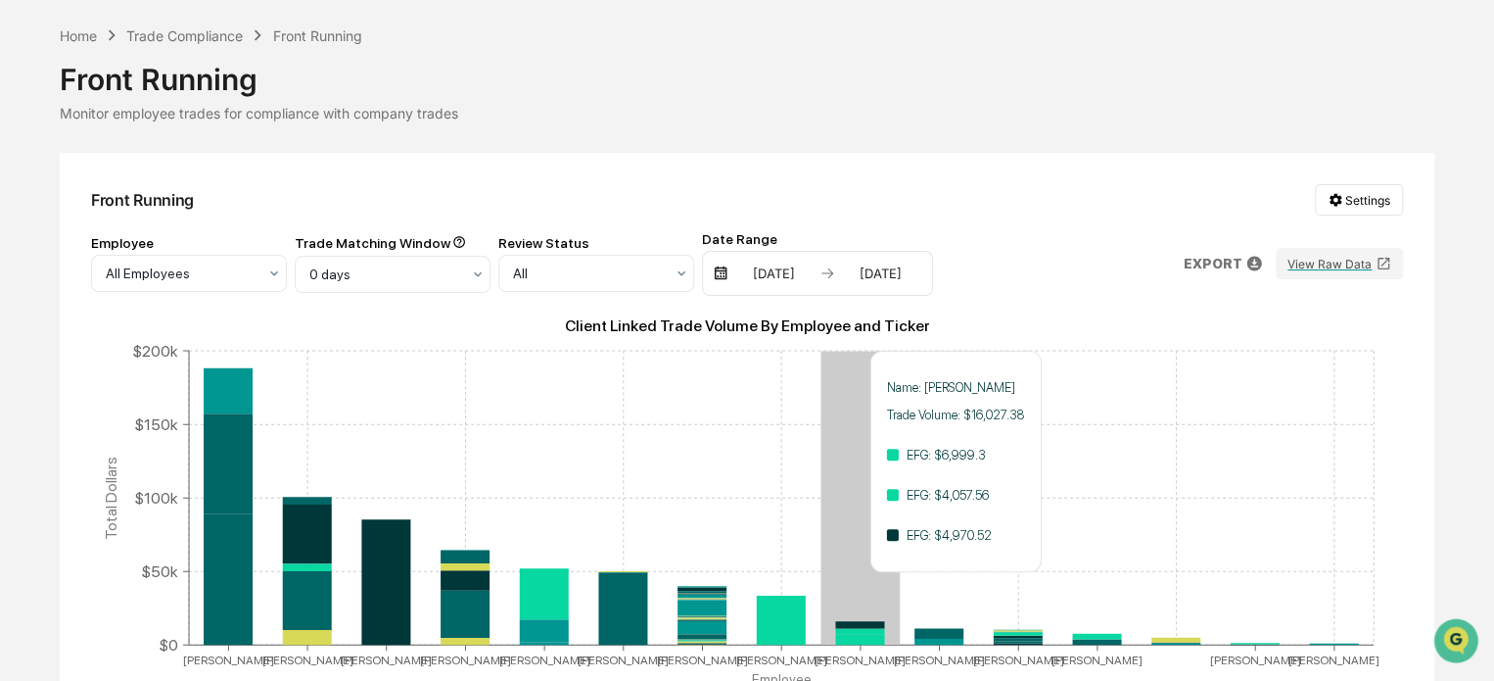
scroll to position [0, 0]
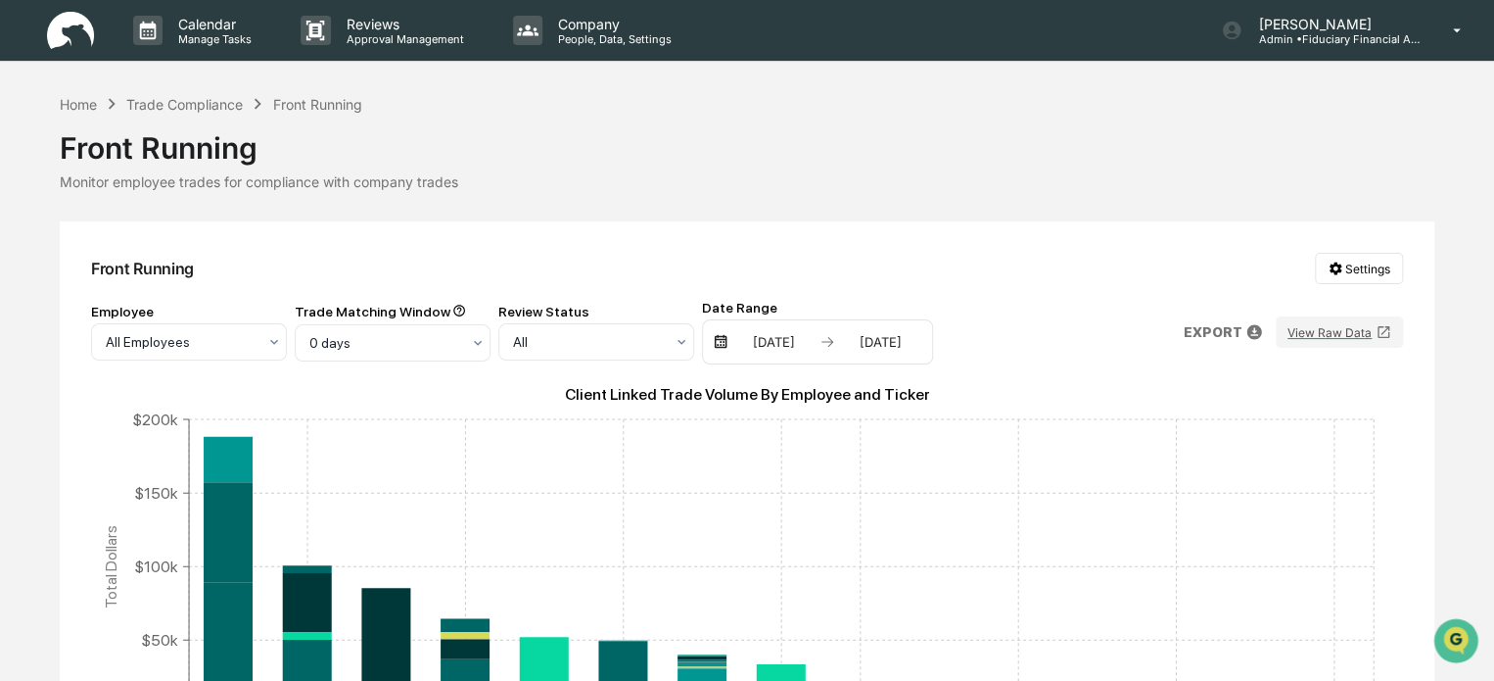
click at [721, 346] on img at bounding box center [721, 342] width 16 height 16
click at [721, 344] on img at bounding box center [721, 342] width 16 height 16
click at [800, 339] on div "02/13/2025" at bounding box center [773, 342] width 83 height 16
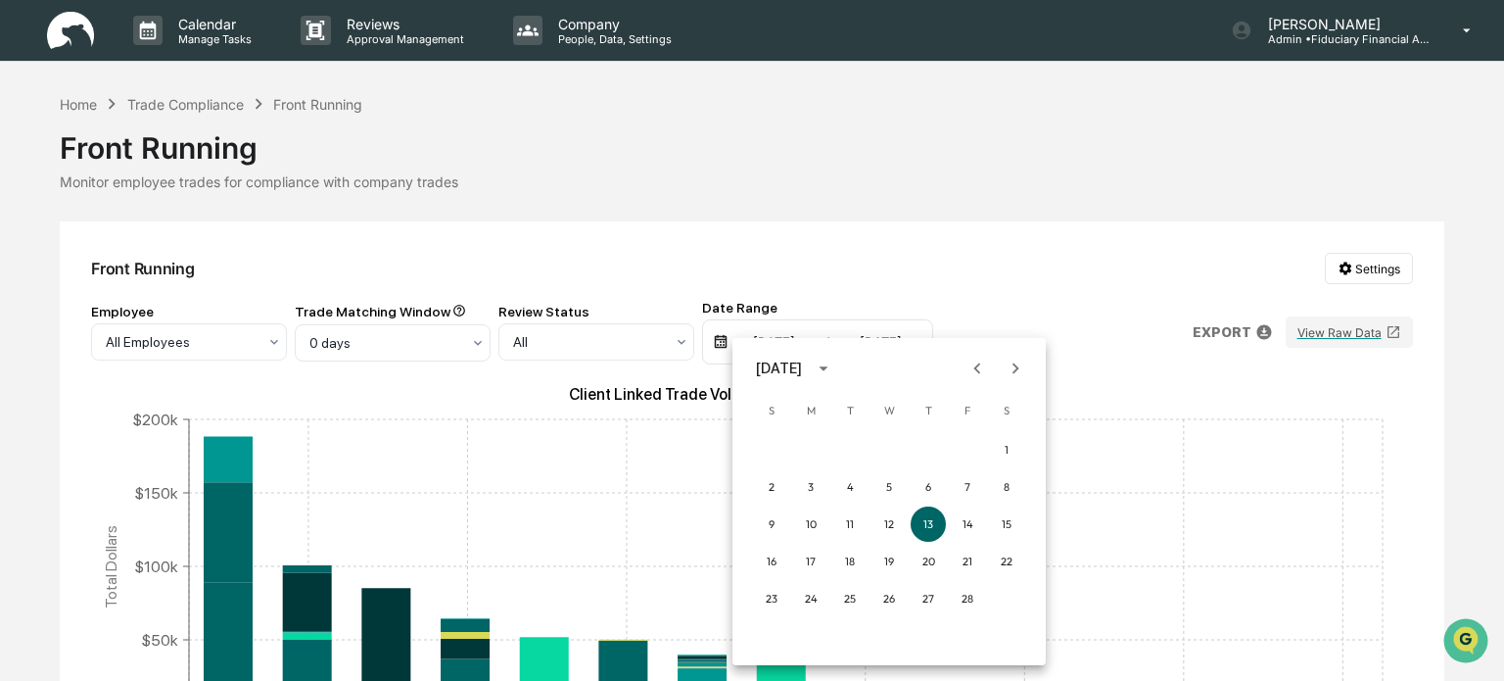
click at [1005, 360] on icon "Next month" at bounding box center [1016, 368] width 22 height 22
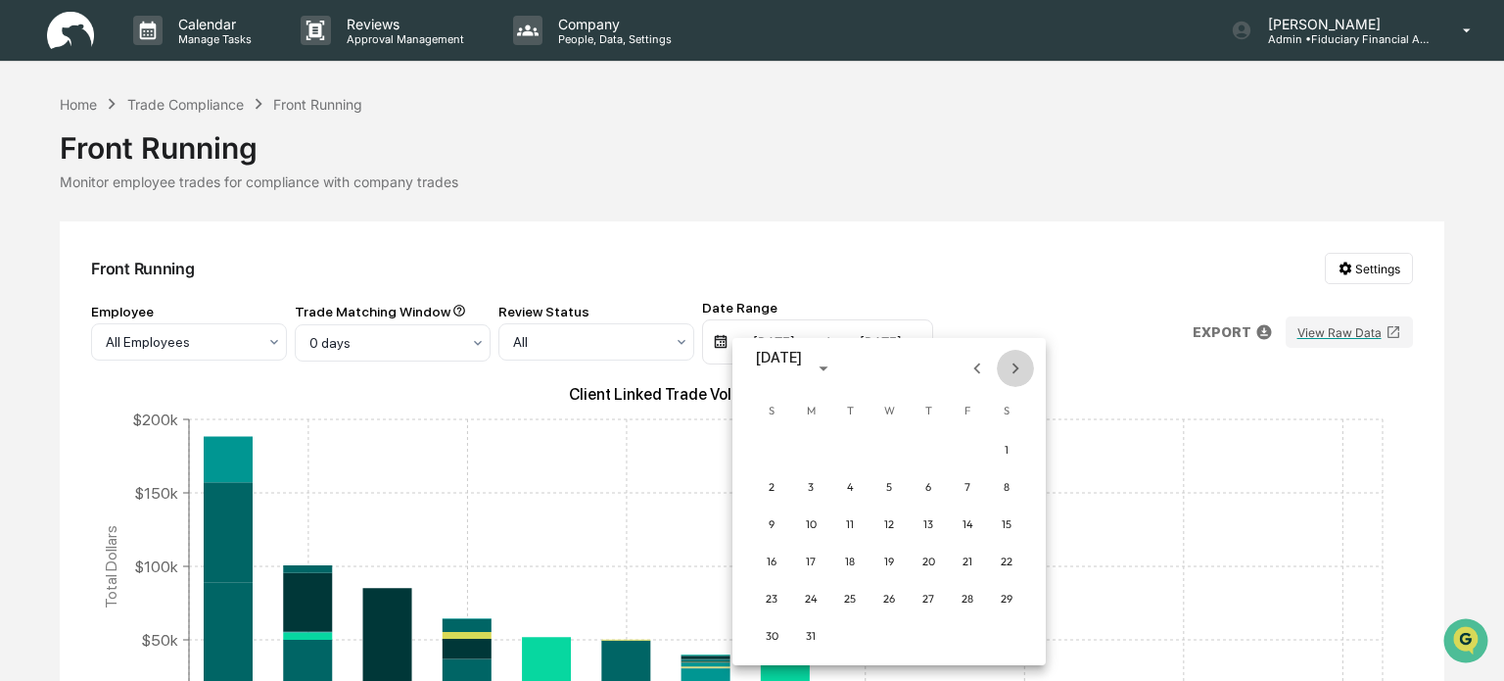
click at [1005, 360] on icon "Next month" at bounding box center [1016, 368] width 22 height 22
click at [1007, 363] on icon "Next month" at bounding box center [1016, 368] width 22 height 22
click at [1016, 374] on icon "Next month" at bounding box center [1016, 368] width 22 height 22
click at [850, 447] on button "1" at bounding box center [849, 449] width 35 height 35
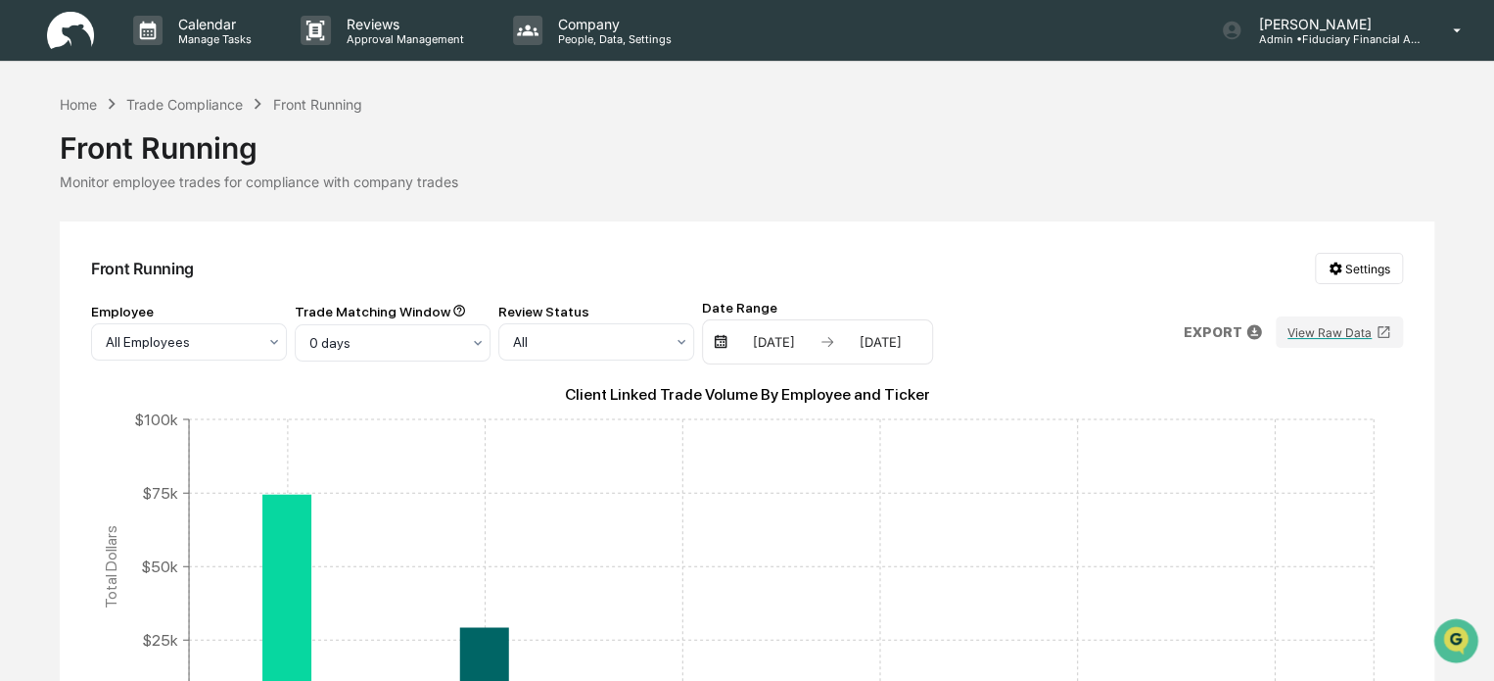
click at [884, 347] on div "08/13/2025" at bounding box center [880, 342] width 83 height 16
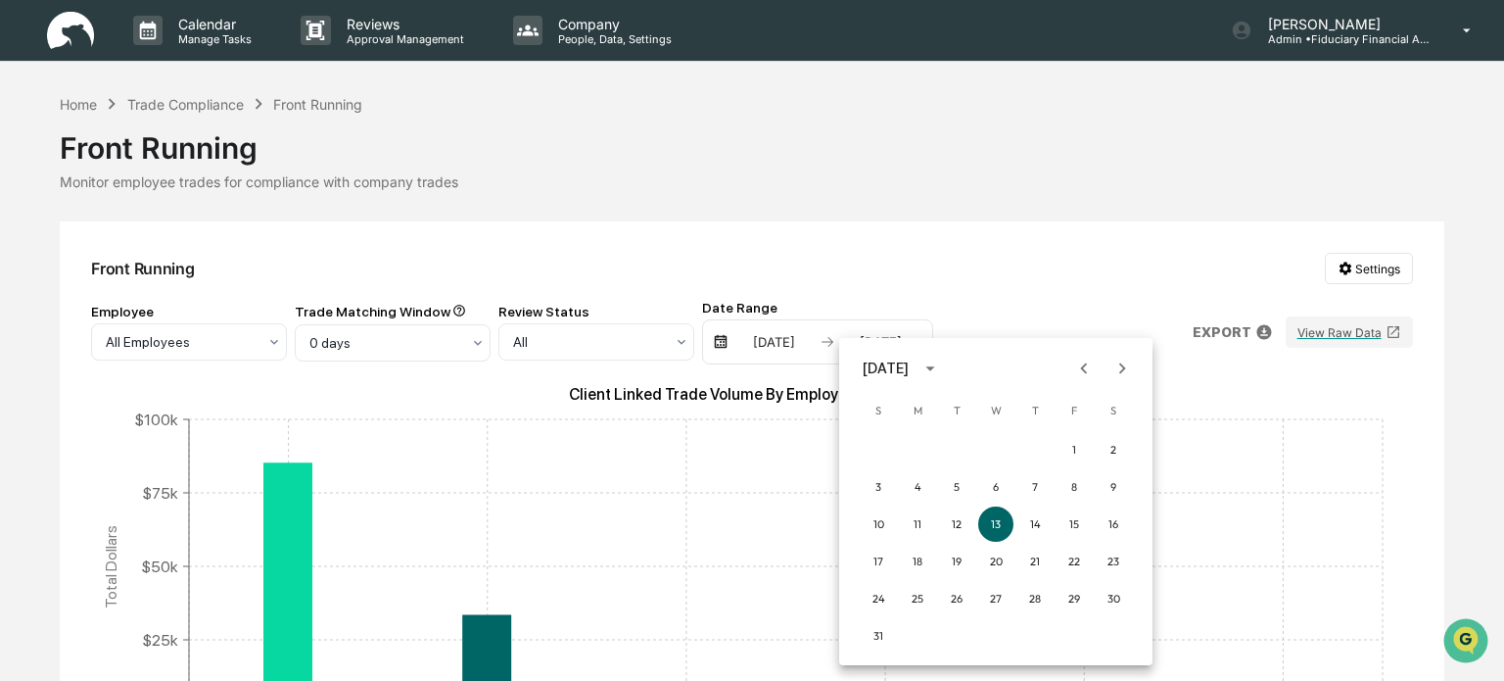
click at [1085, 374] on icon "Previous month" at bounding box center [1084, 368] width 22 height 22
click at [1031, 602] on button "31" at bounding box center [1034, 598] width 35 height 35
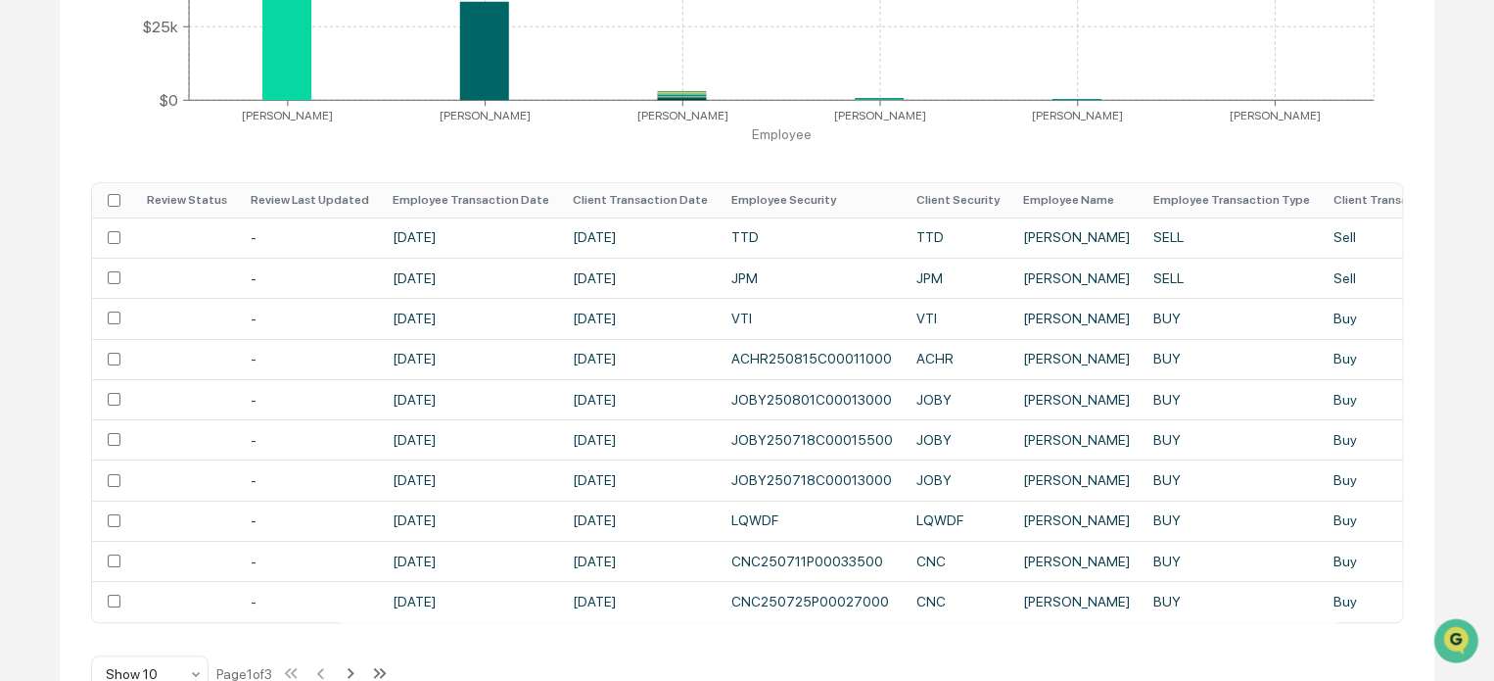
scroll to position [666, 0]
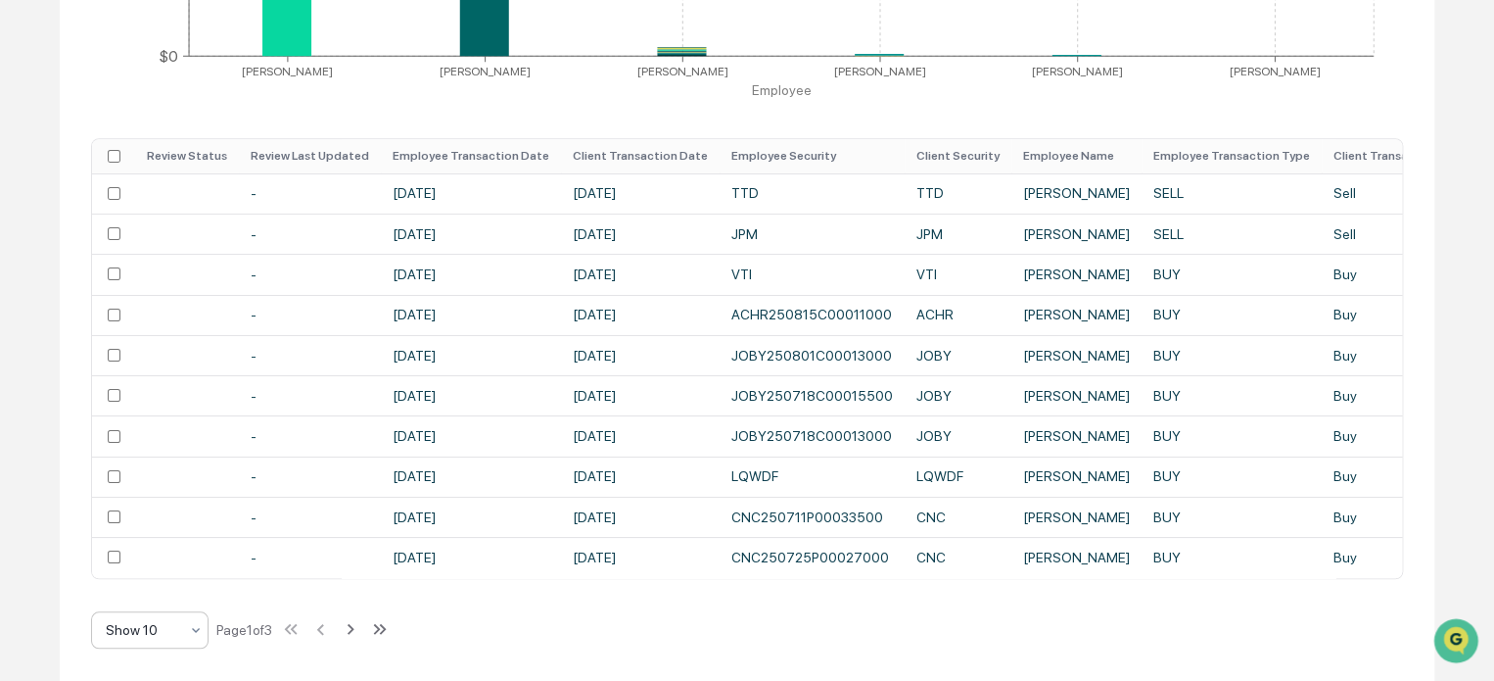
click at [184, 629] on div "Show 10" at bounding box center [142, 629] width 92 height 27
click at [175, 543] on div "Show 50" at bounding box center [150, 539] width 116 height 39
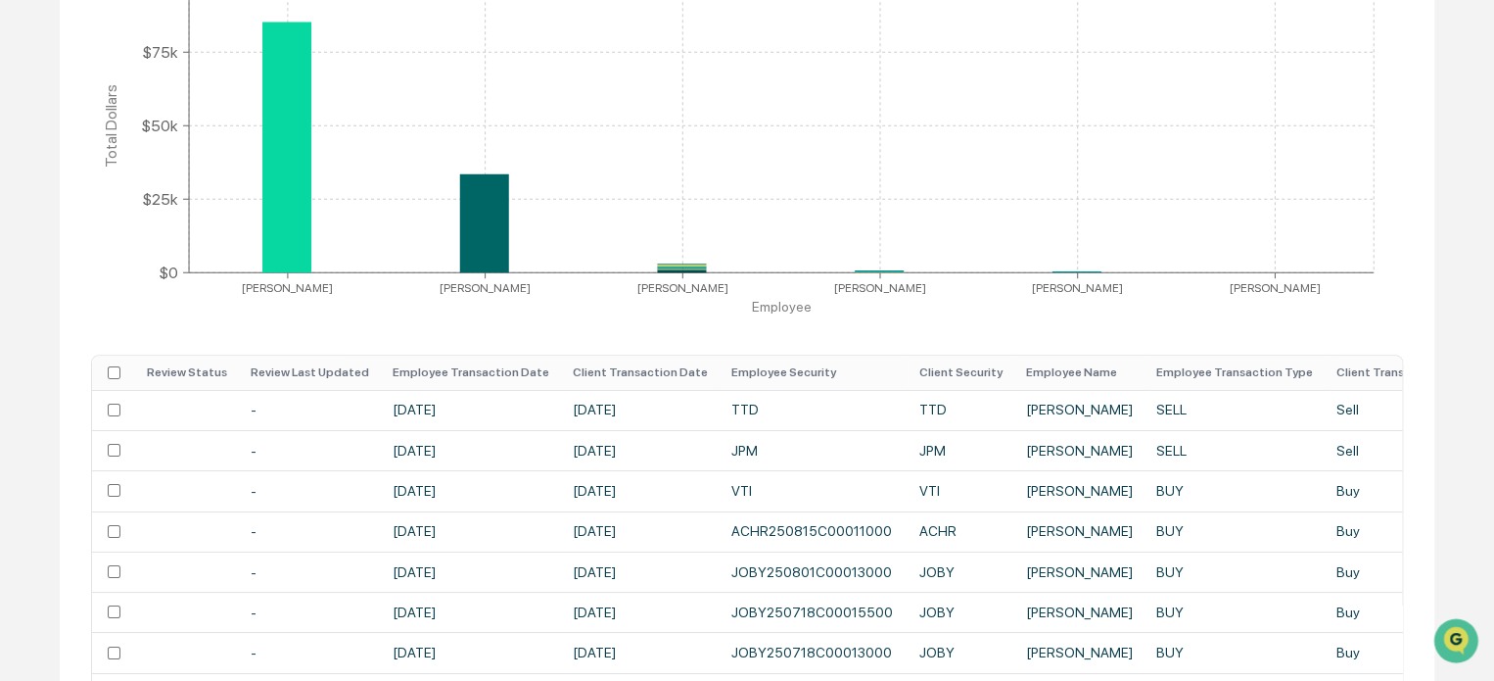
scroll to position [439, 0]
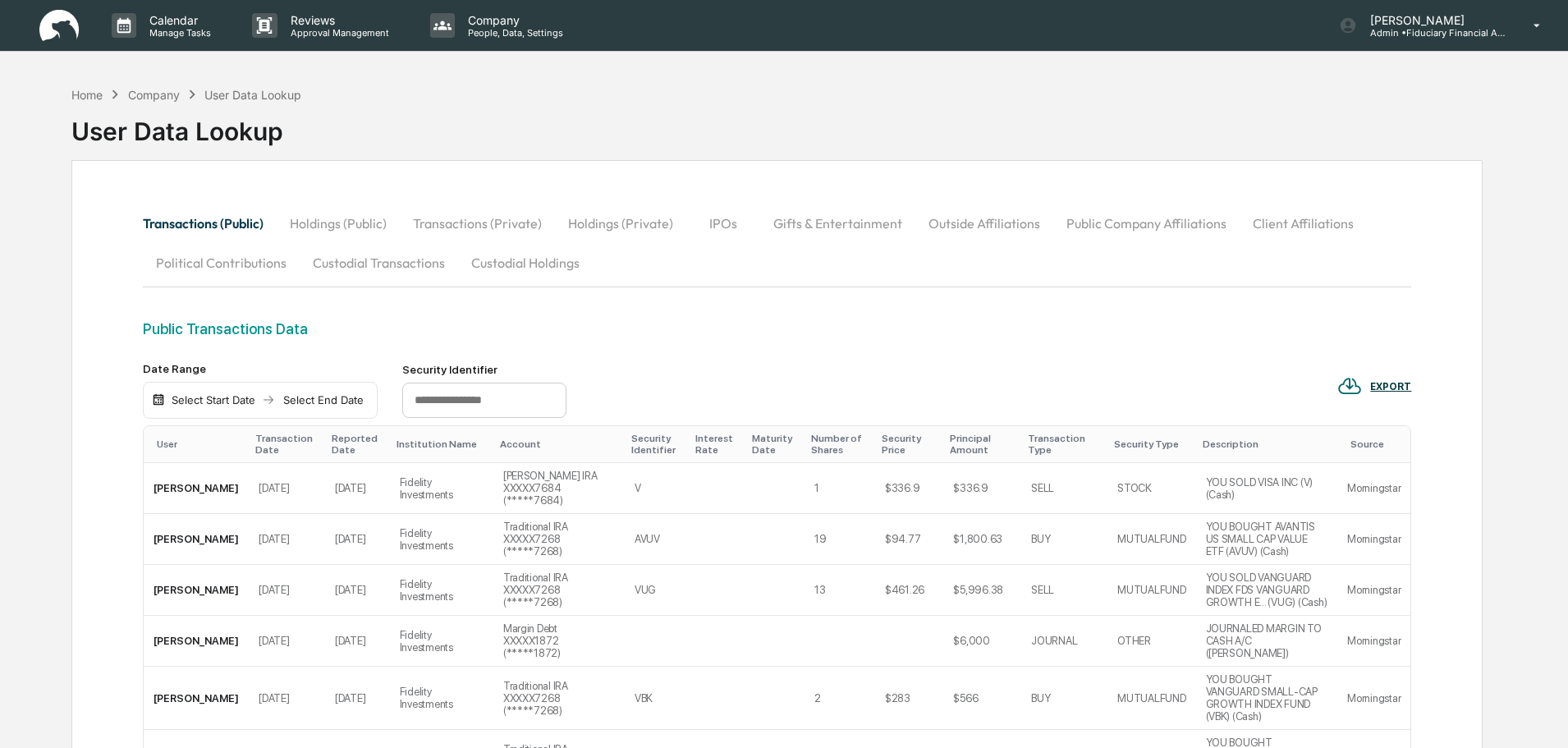
click at [231, 404] on div "Select Start Date" at bounding box center [214, 400] width 91 height 13
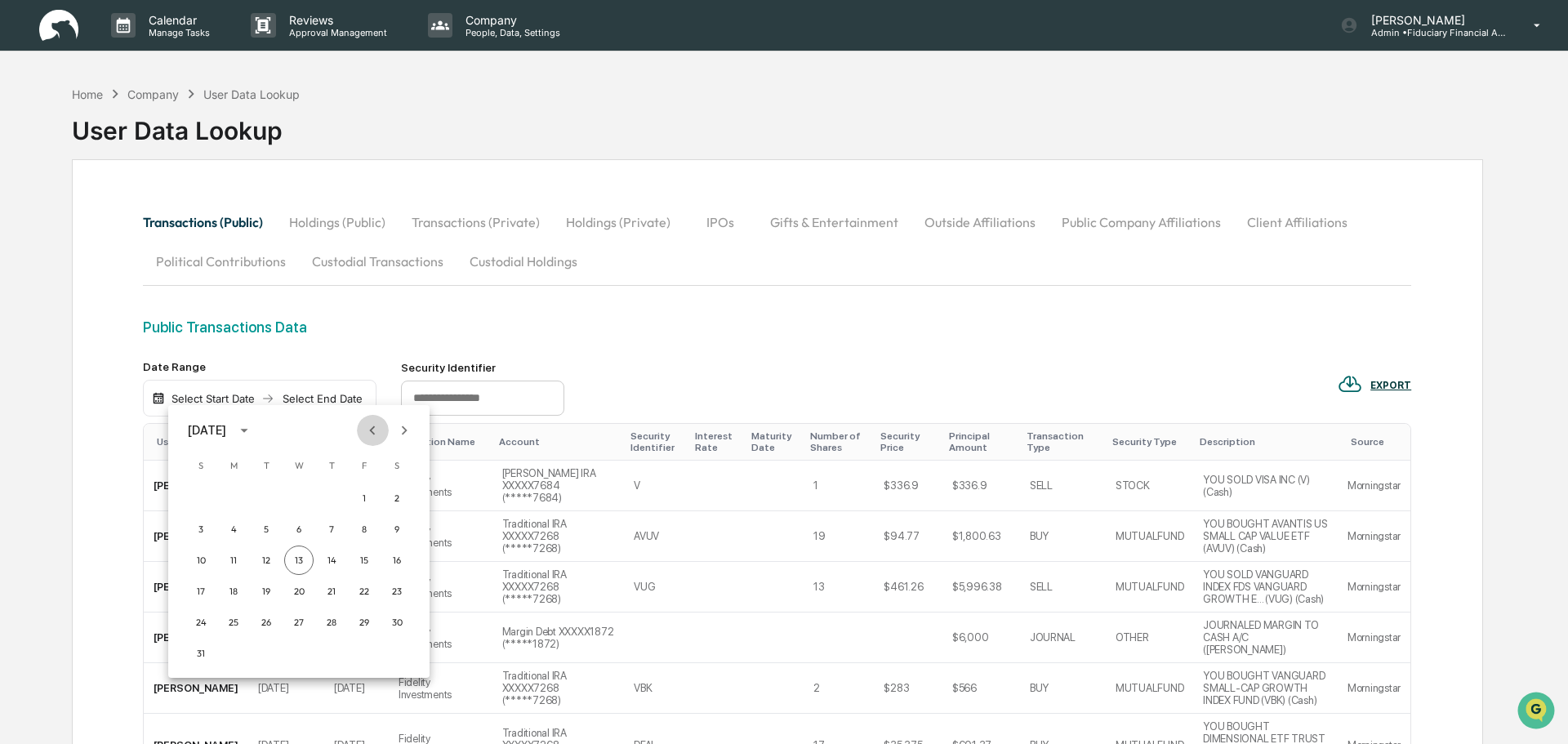
click at [366, 431] on icon "Previous month" at bounding box center [373, 430] width 18 height 18
click at [264, 566] on button "15" at bounding box center [266, 560] width 29 height 29
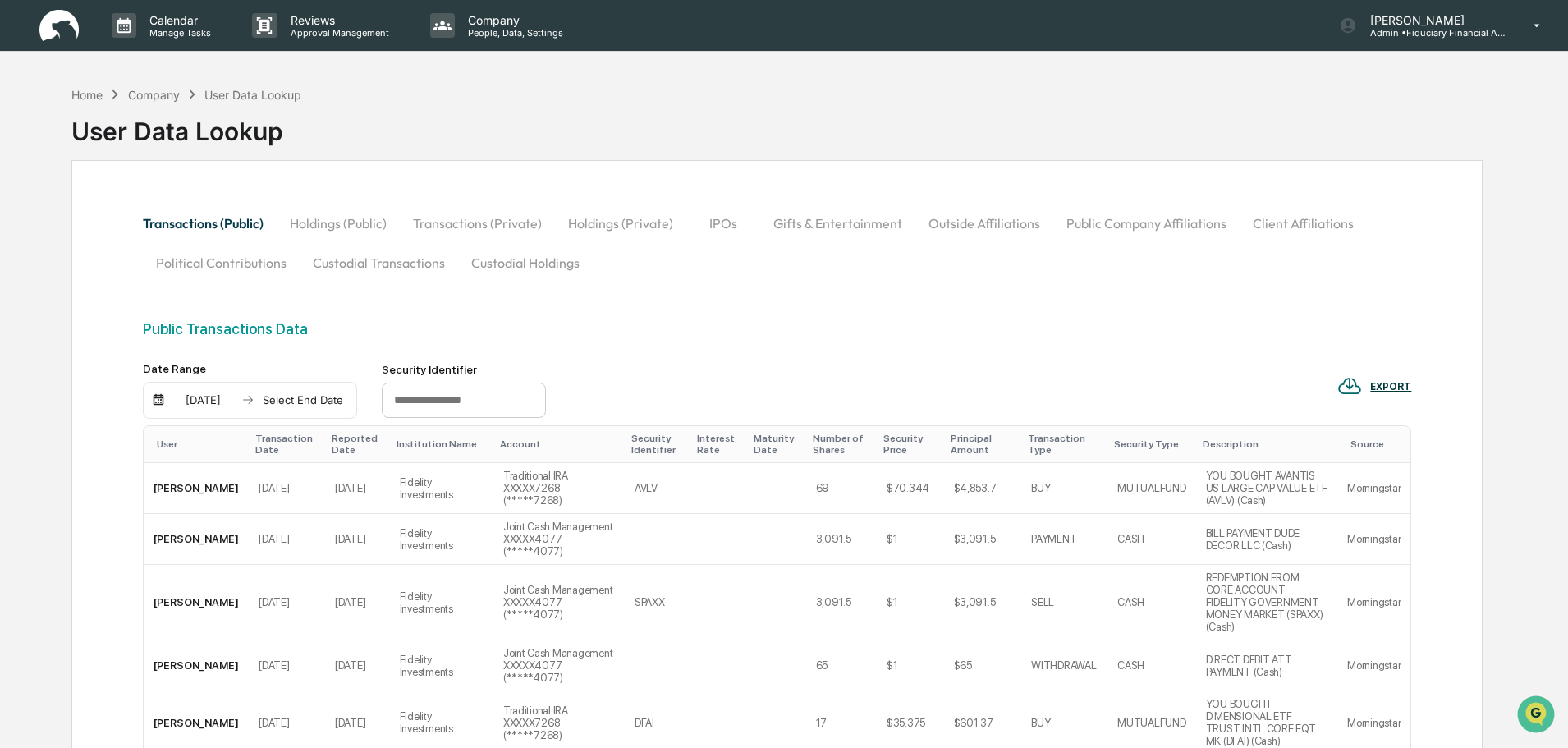
click at [309, 394] on div "Select End Date" at bounding box center [303, 400] width 91 height 13
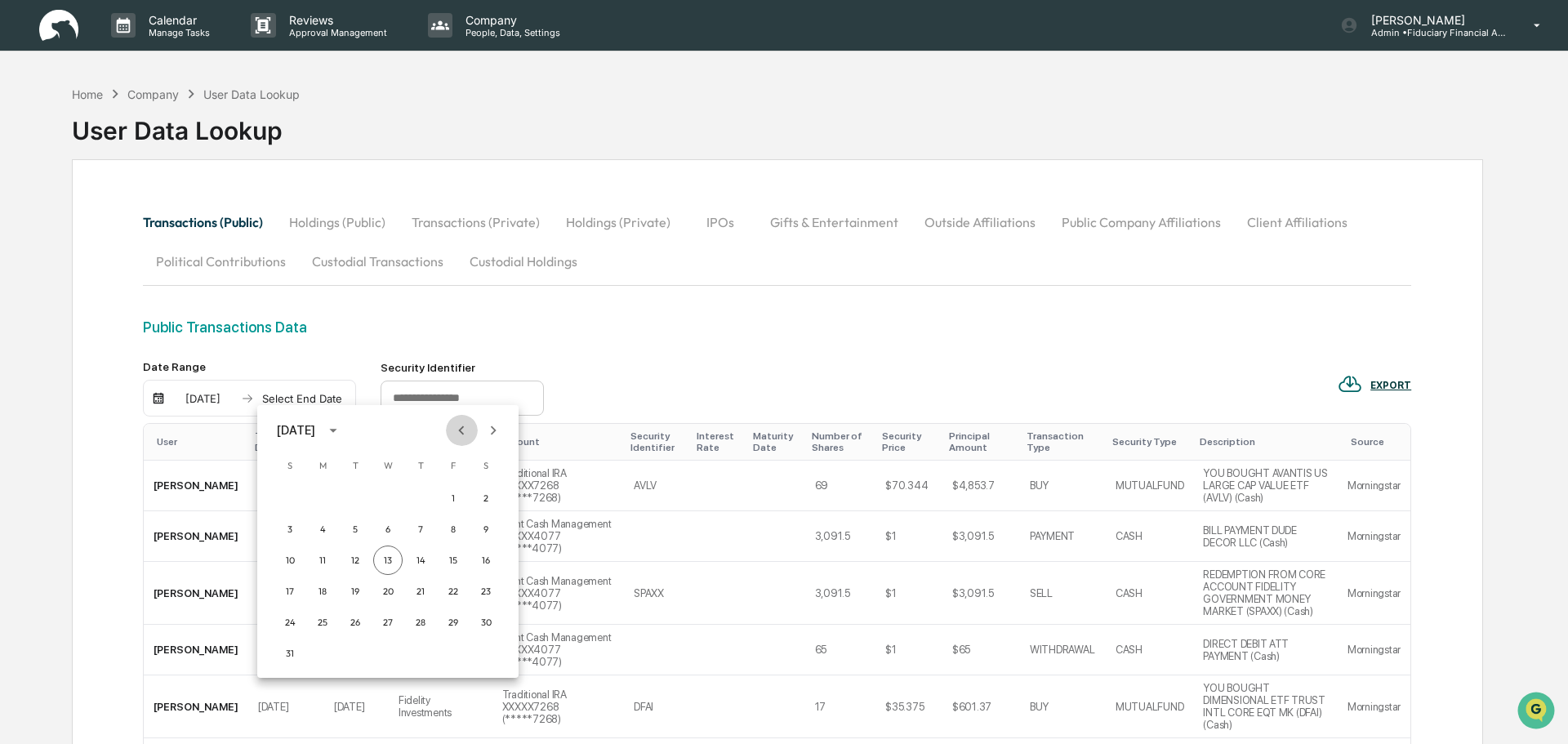
click at [455, 433] on icon "Previous month" at bounding box center [462, 430] width 18 height 18
click at [362, 561] on button "15" at bounding box center [354, 560] width 29 height 29
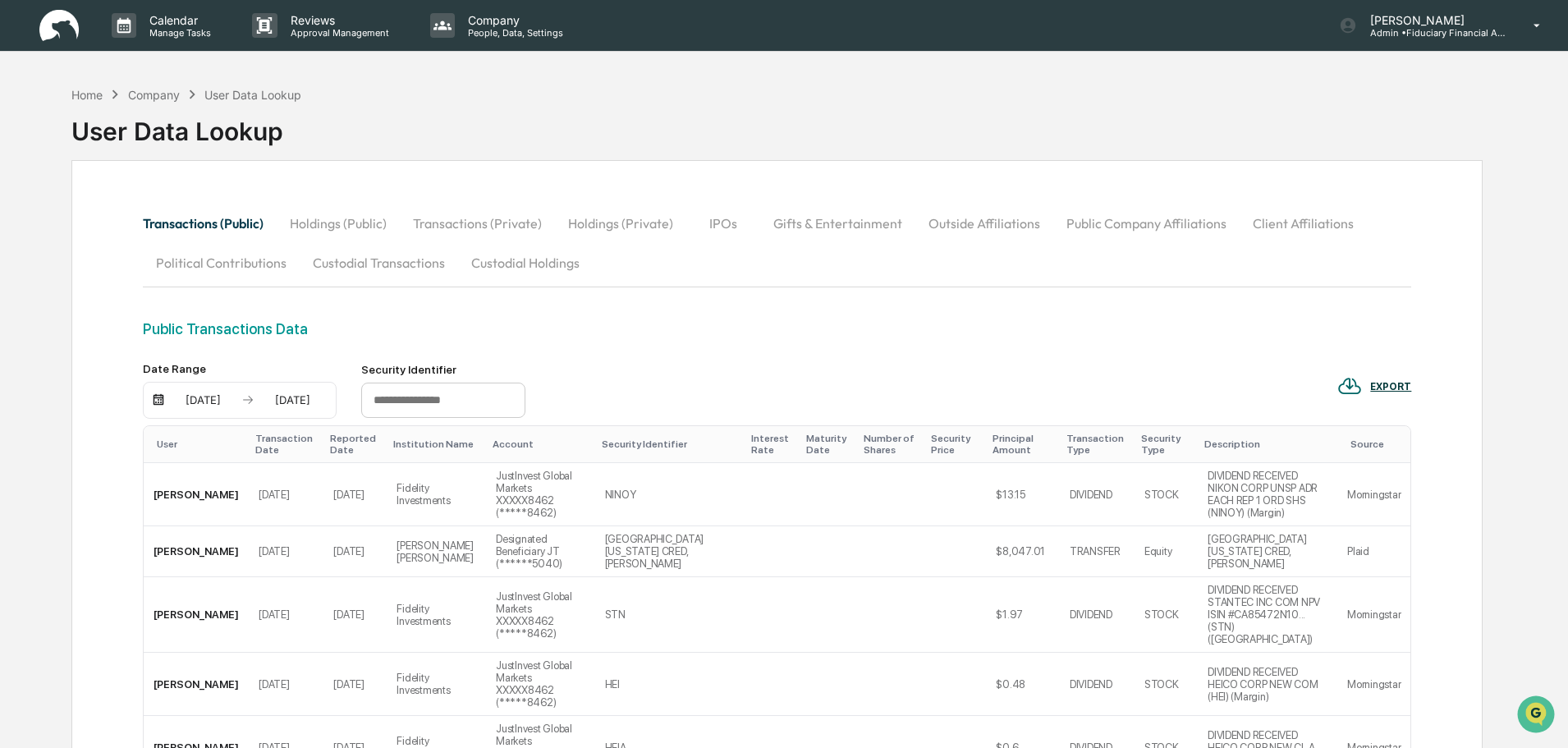
scroll to position [82, 0]
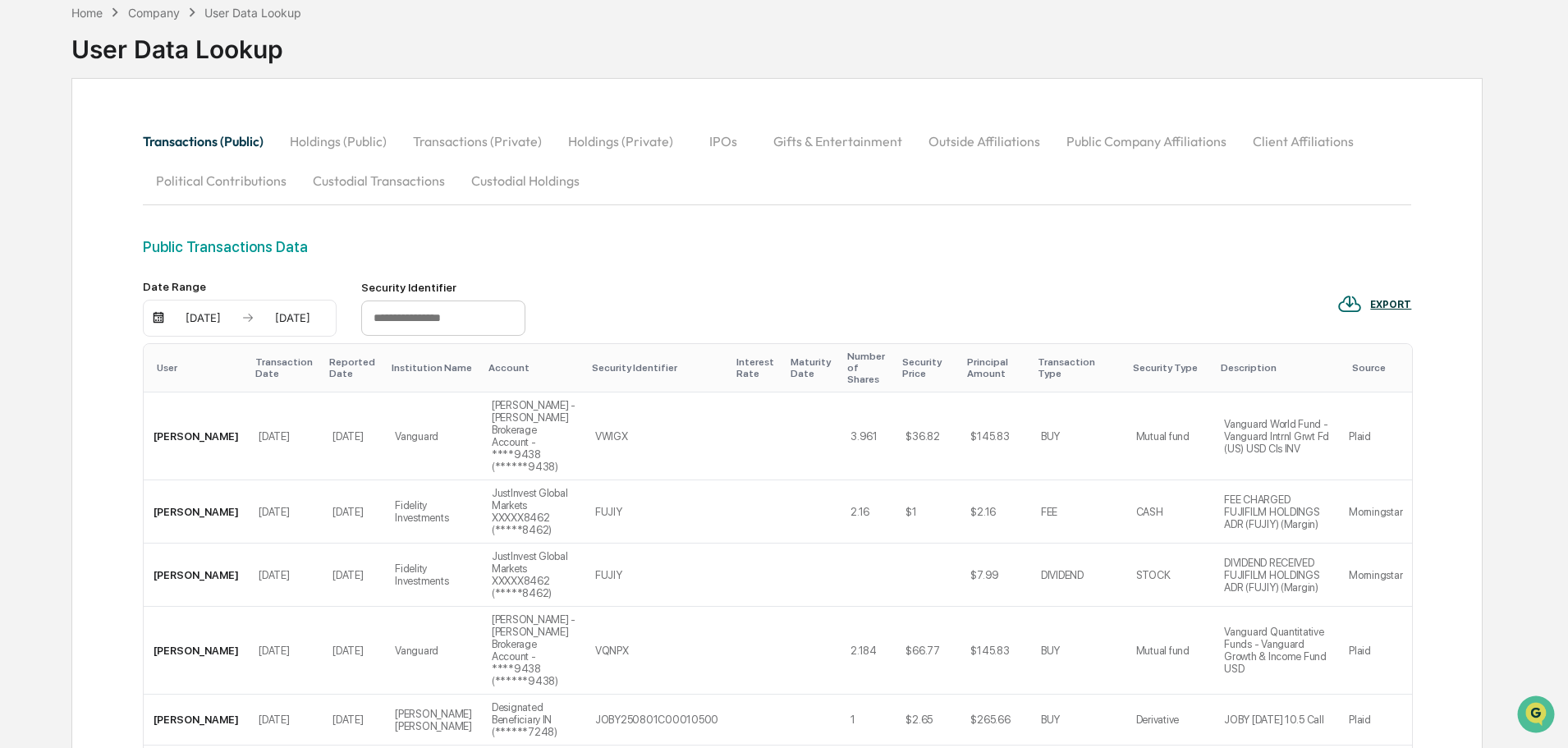
click at [444, 319] on input "text" at bounding box center [444, 318] width 164 height 36
paste input "***"
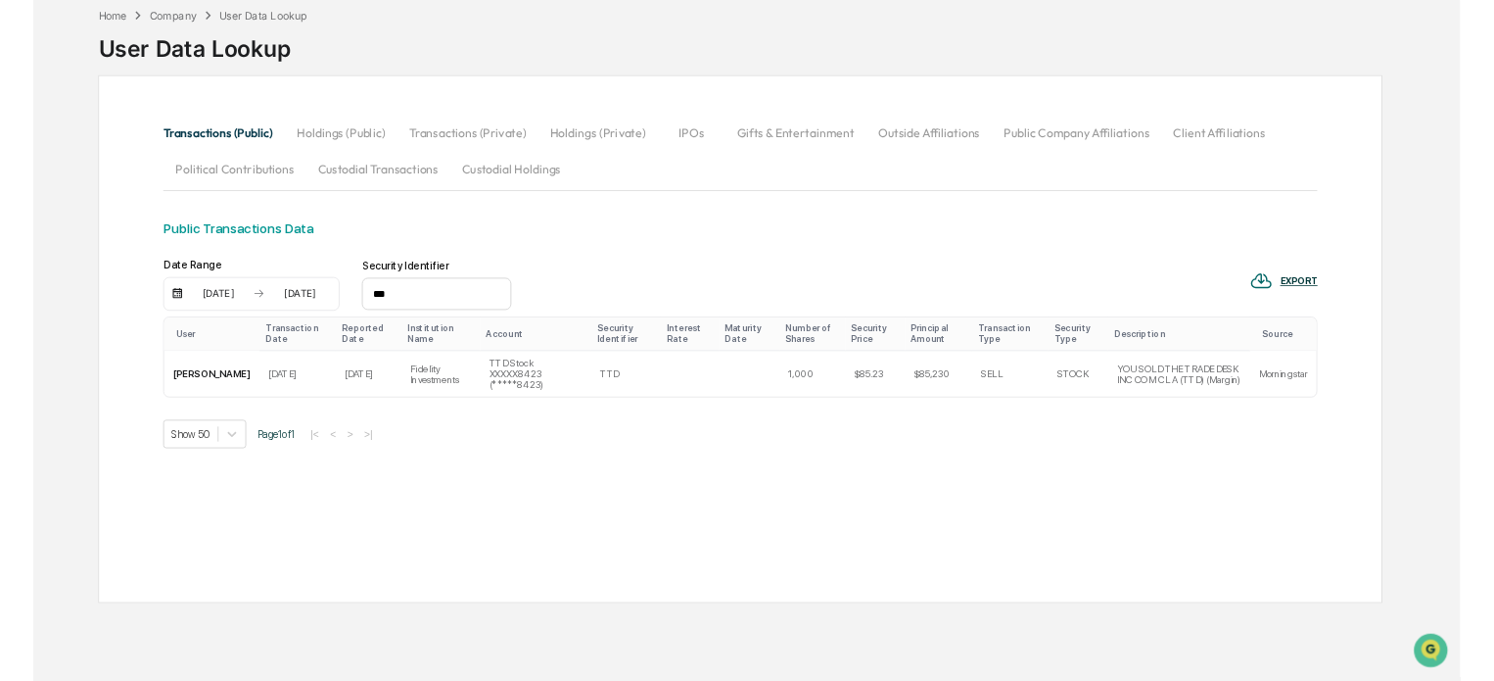
scroll to position [93, 0]
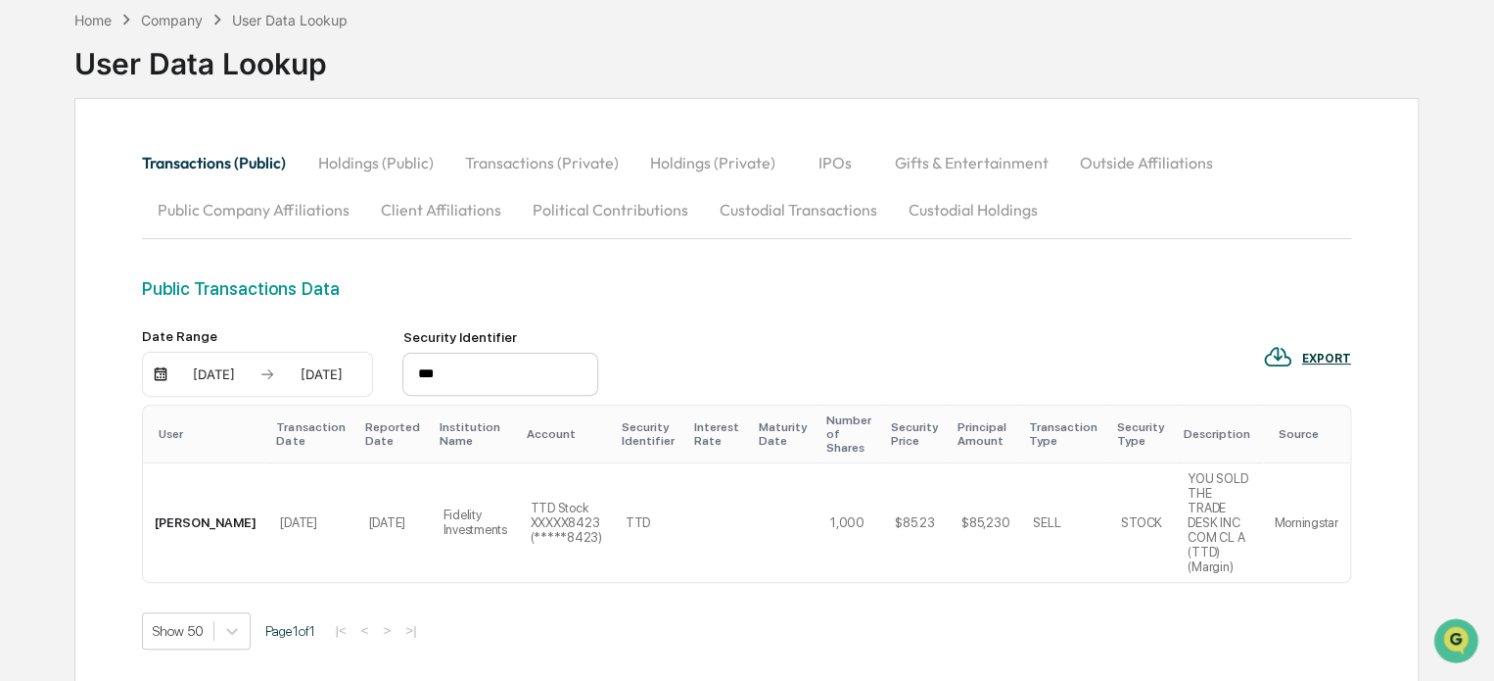
type input "***"
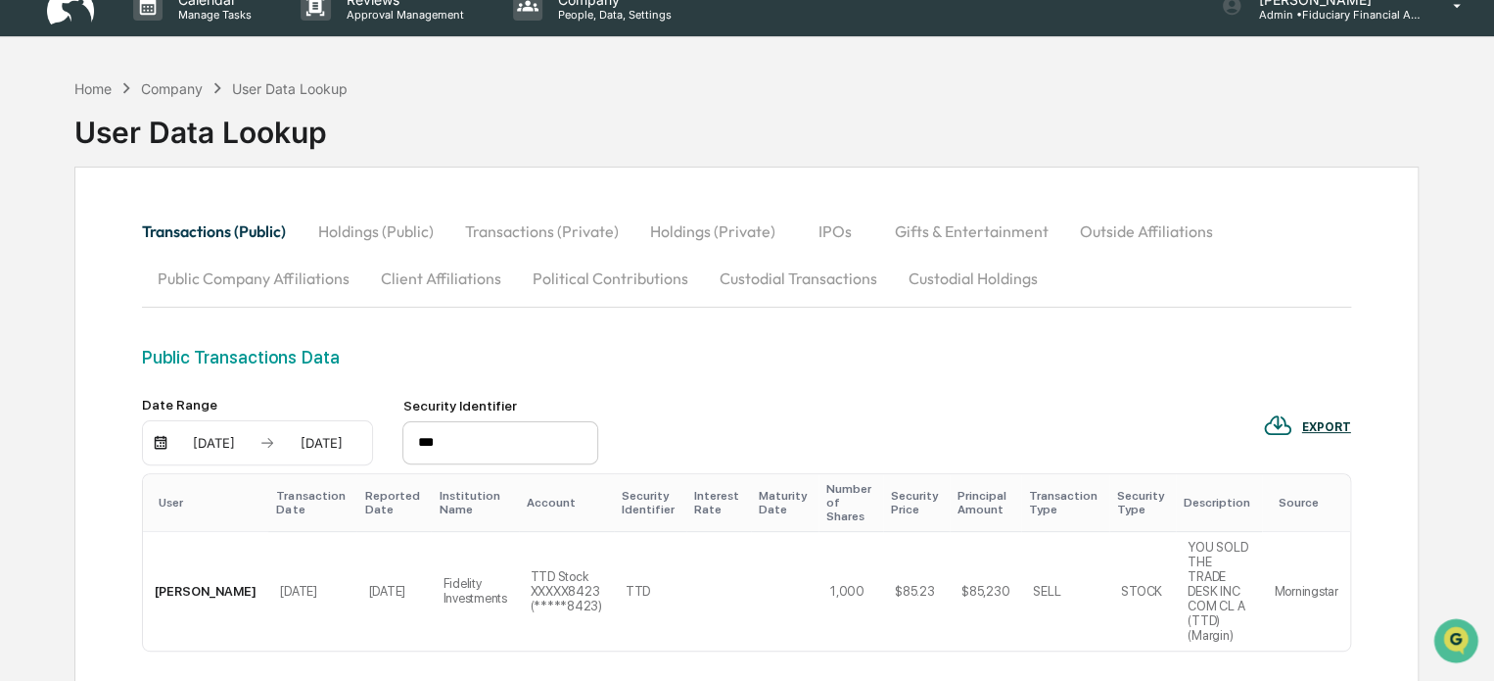
scroll to position [23, 0]
